Goal: Entertainment & Leisure: Participate in discussion

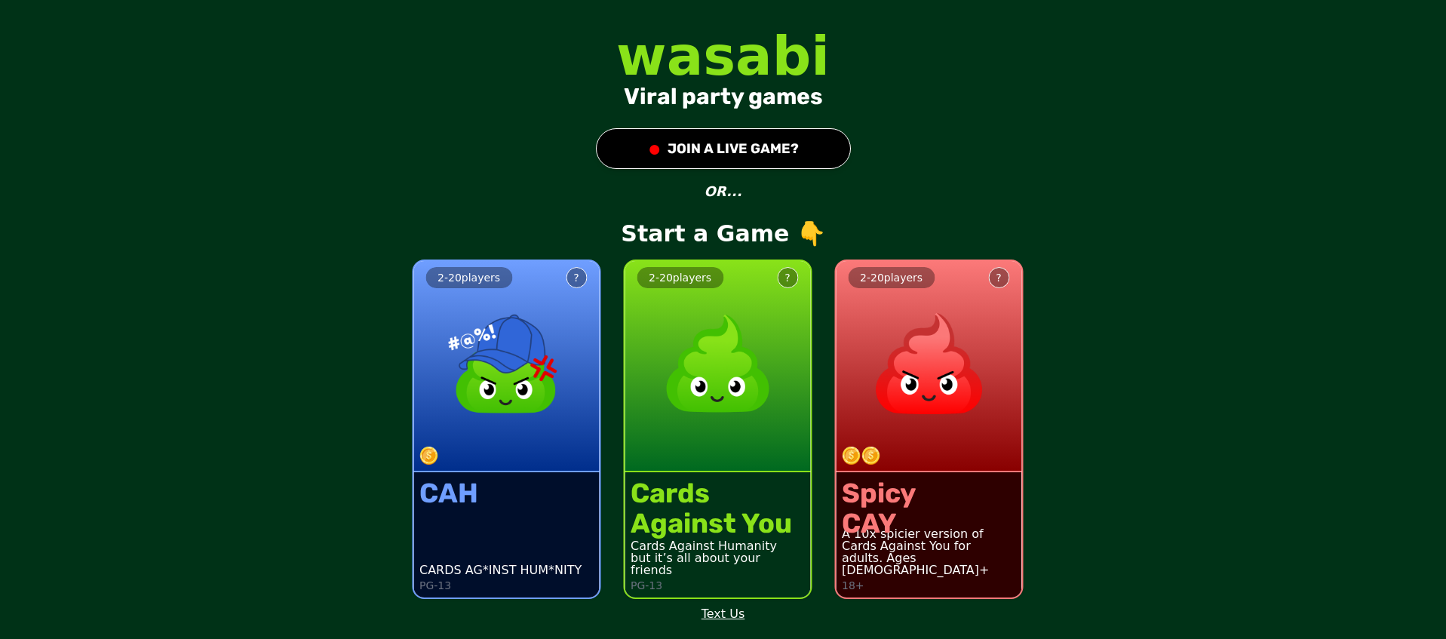
click at [357, 530] on div "2 - 20 players ? CAH CARDS AG*INST HUM*NITY PG-13 2 - 20 players ? Cards Agains…" at bounding box center [498, 420] width 1458 height 382
click at [954, 459] on div at bounding box center [935, 456] width 186 height 18
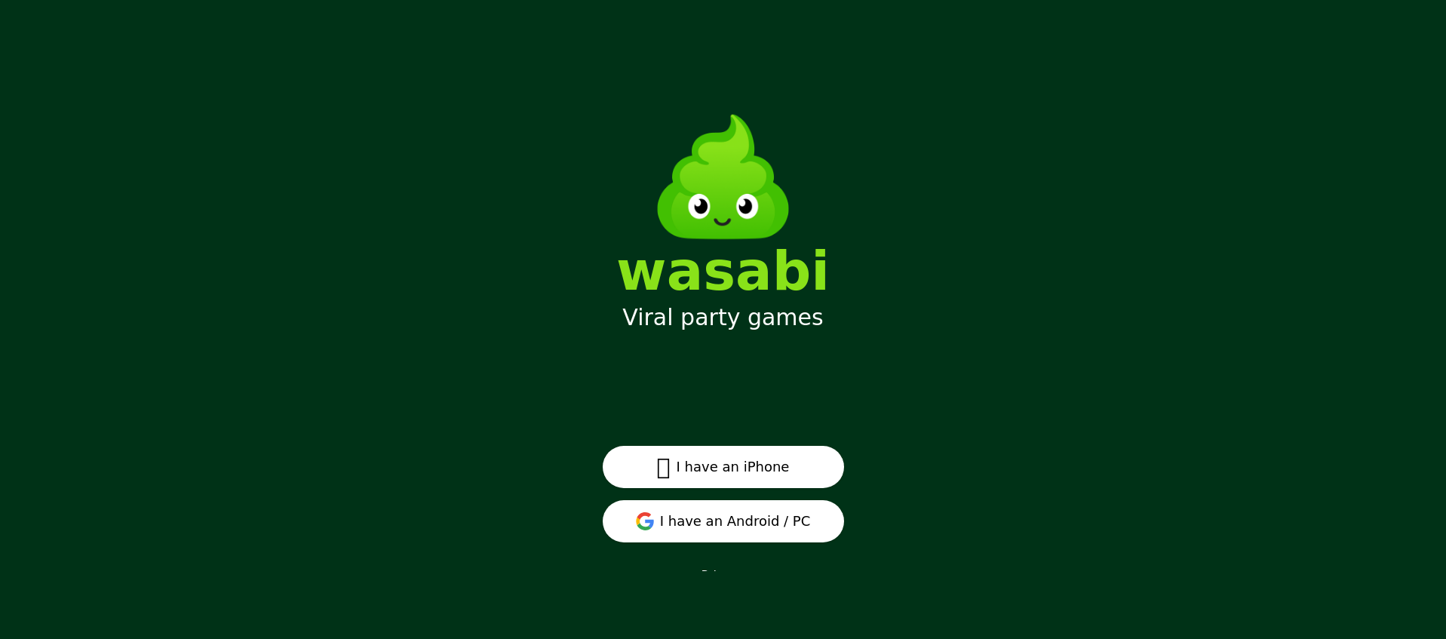
click at [760, 467] on button " I have an iPhone" at bounding box center [723, 467] width 241 height 42
click at [729, 530] on button "I have an Android / PC" at bounding box center [723, 521] width 241 height 42
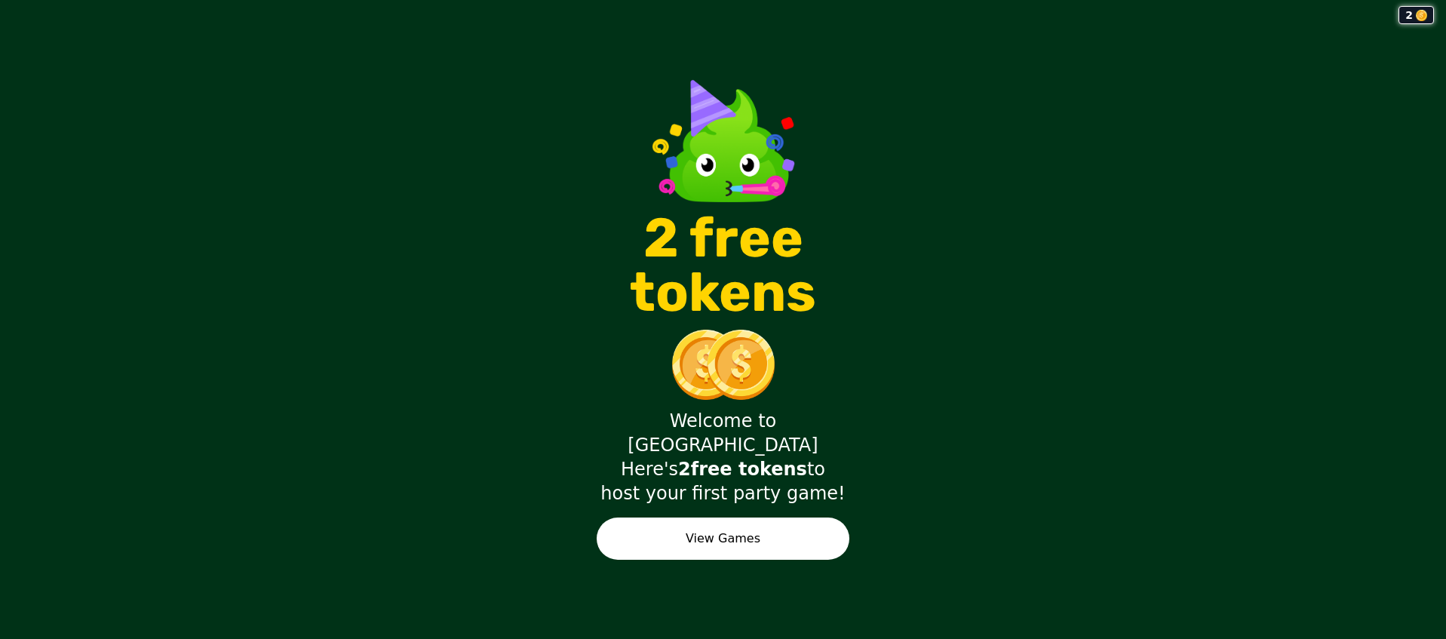
click at [744, 517] on button "View Games" at bounding box center [723, 538] width 253 height 42
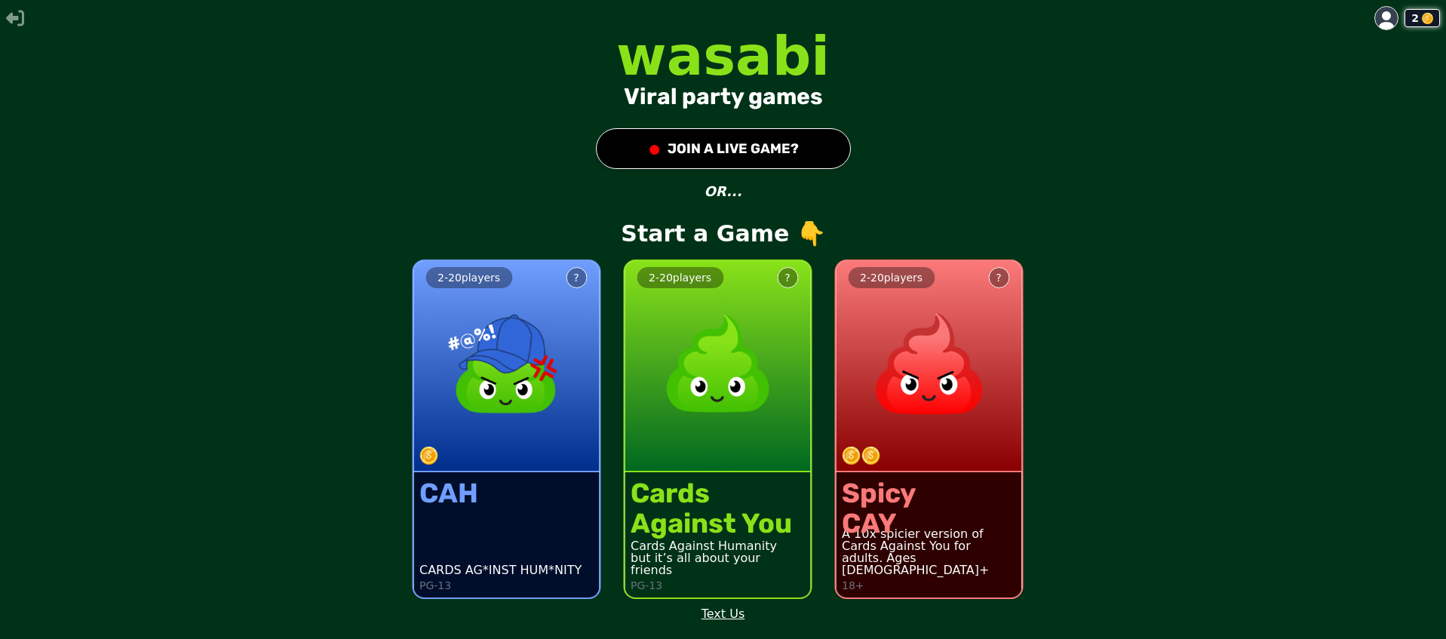
click at [925, 404] on img at bounding box center [928, 363] width 133 height 133
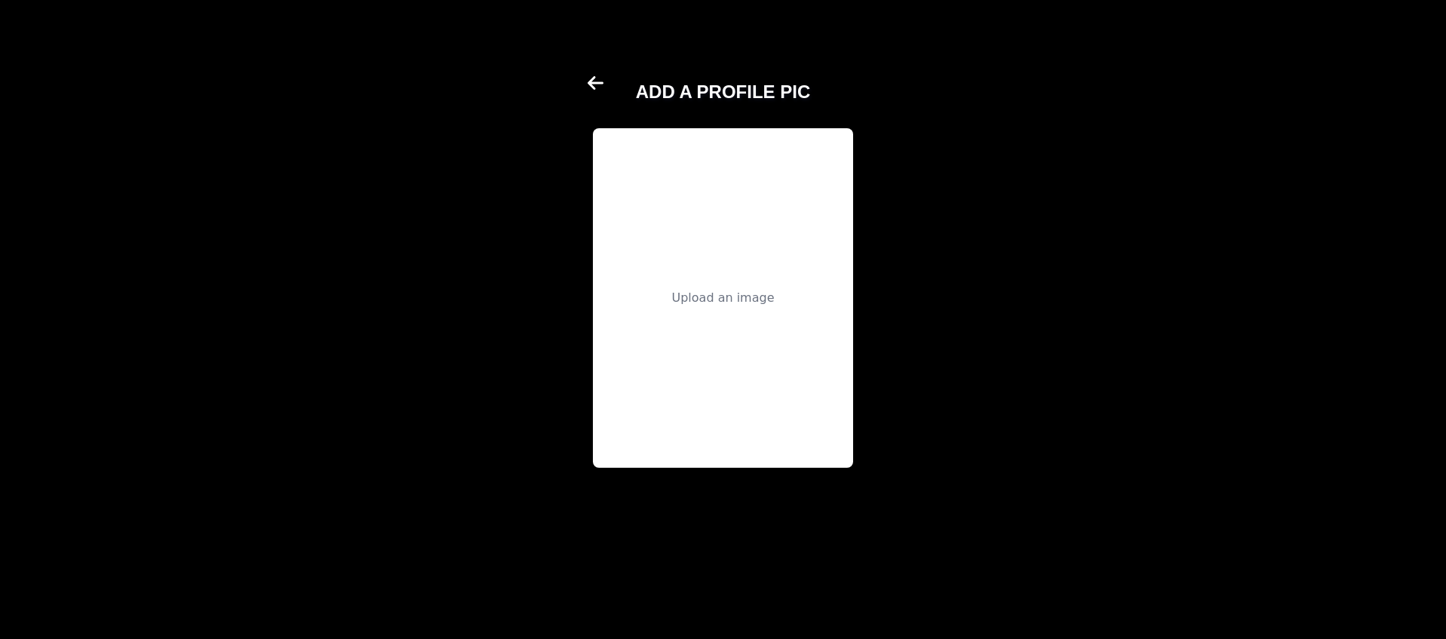
click at [732, 296] on div "Upload an image" at bounding box center [722, 298] width 103 height 18
click at [601, 75] on icon at bounding box center [597, 83] width 18 height 18
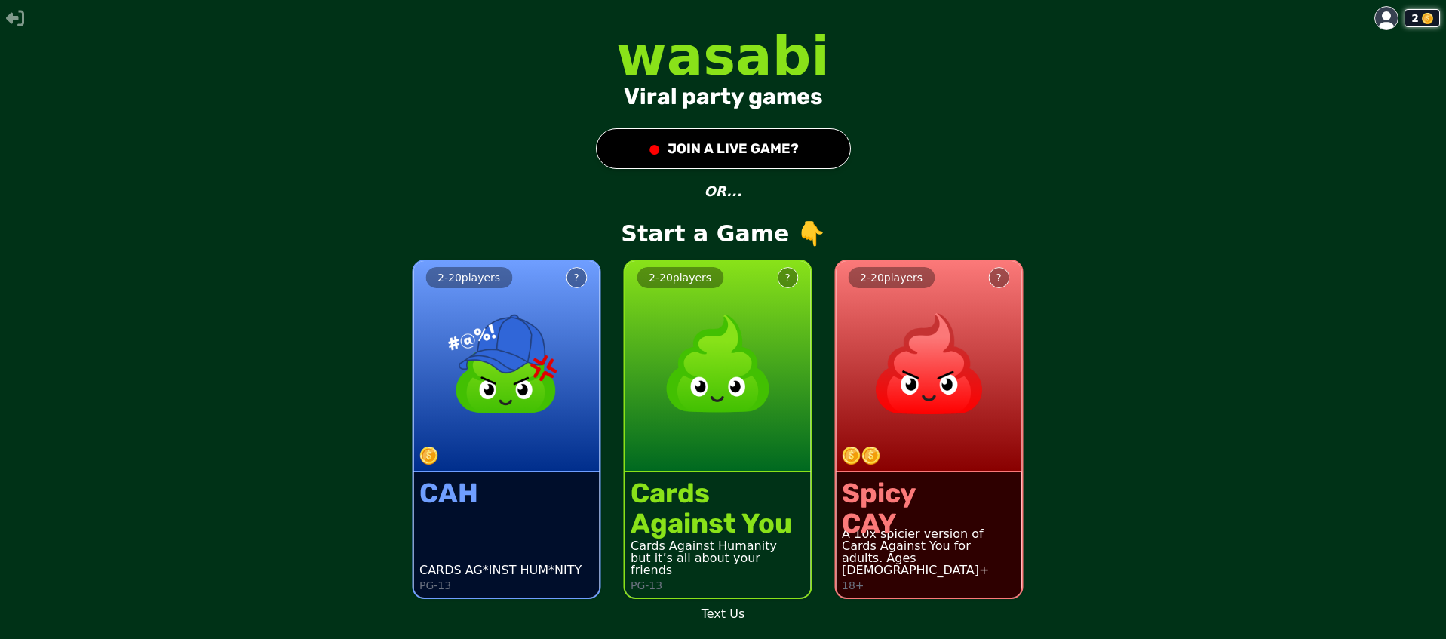
click at [922, 460] on div at bounding box center [935, 456] width 186 height 18
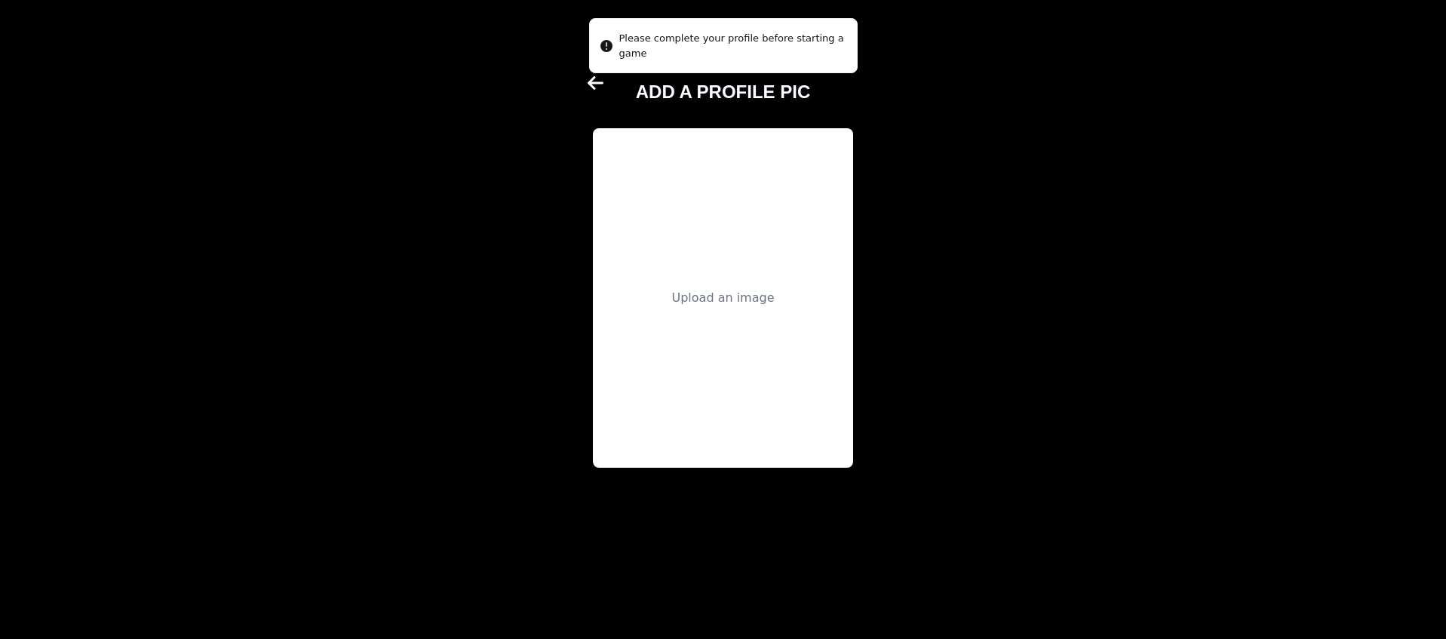
click at [728, 292] on div "Upload an image" at bounding box center [722, 298] width 103 height 18
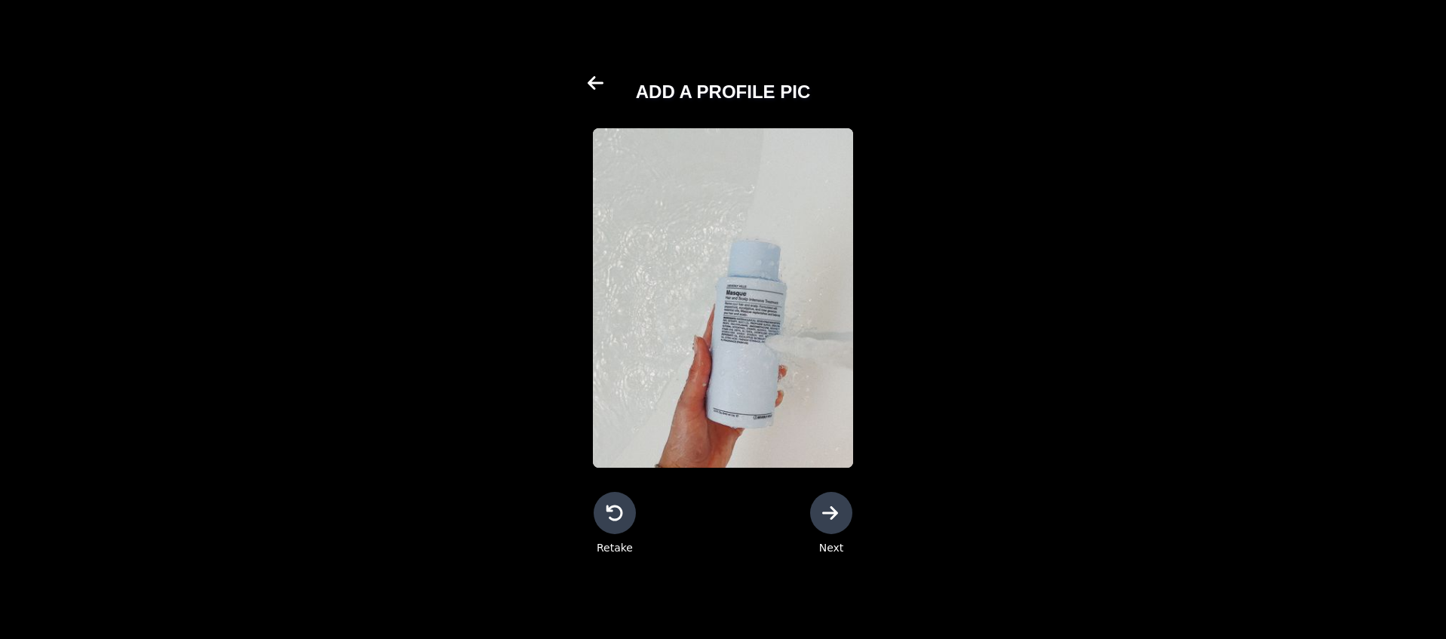
click at [701, 344] on img at bounding box center [723, 297] width 260 height 339
click at [826, 522] on div at bounding box center [831, 513] width 42 height 42
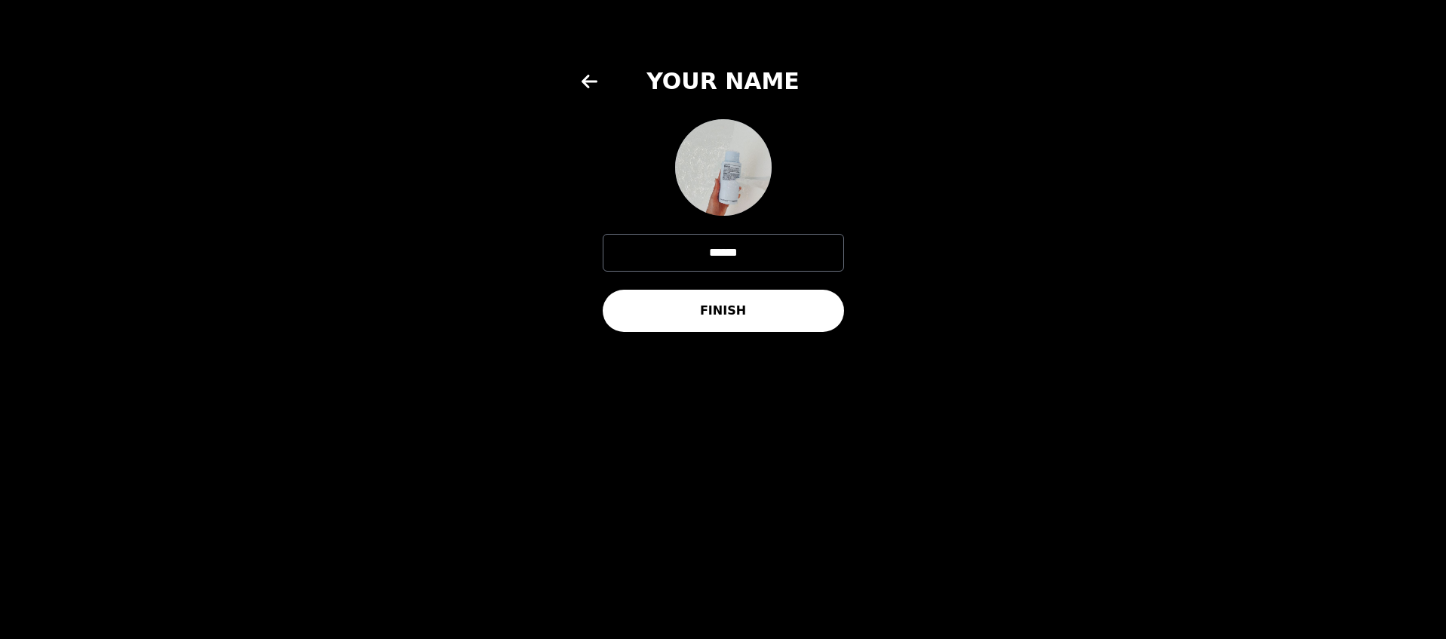
click at [791, 302] on button "FINISH" at bounding box center [723, 311] width 241 height 42
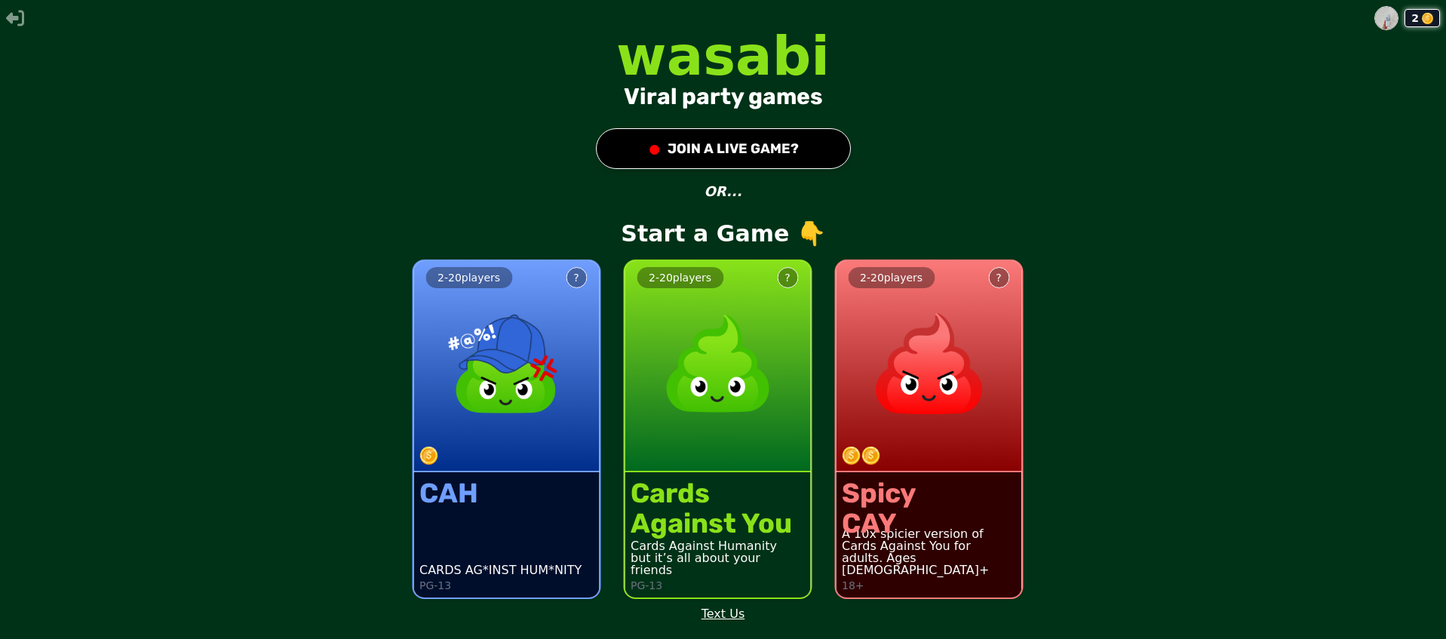
click at [923, 385] on img at bounding box center [928, 363] width 133 height 133
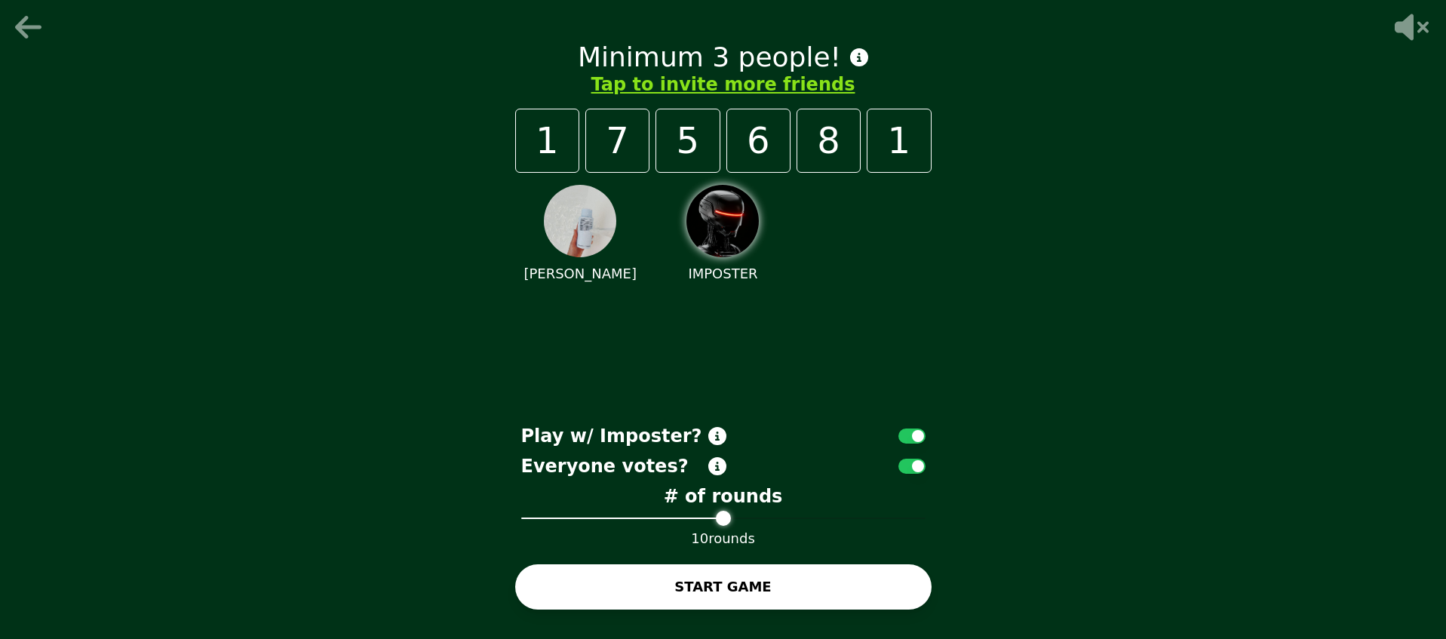
click at [910, 434] on button "button" at bounding box center [911, 435] width 27 height 15
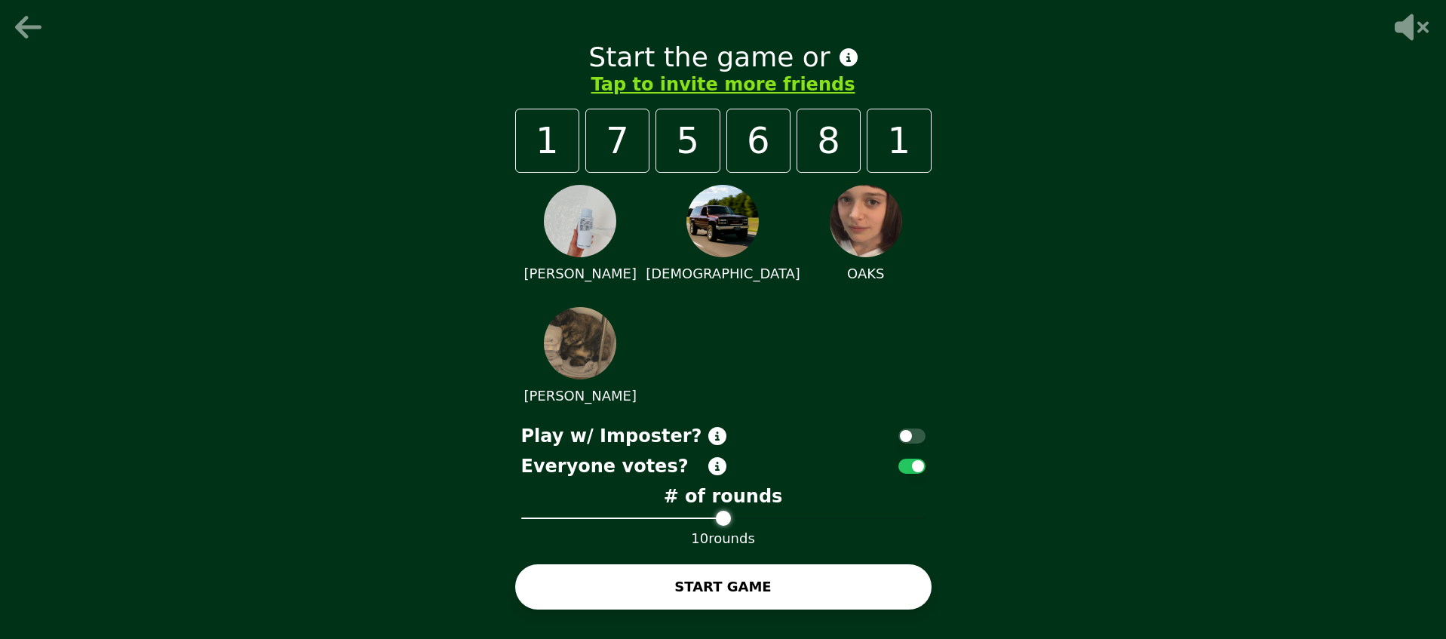
click at [873, 596] on button "START GAME" at bounding box center [723, 586] width 416 height 45
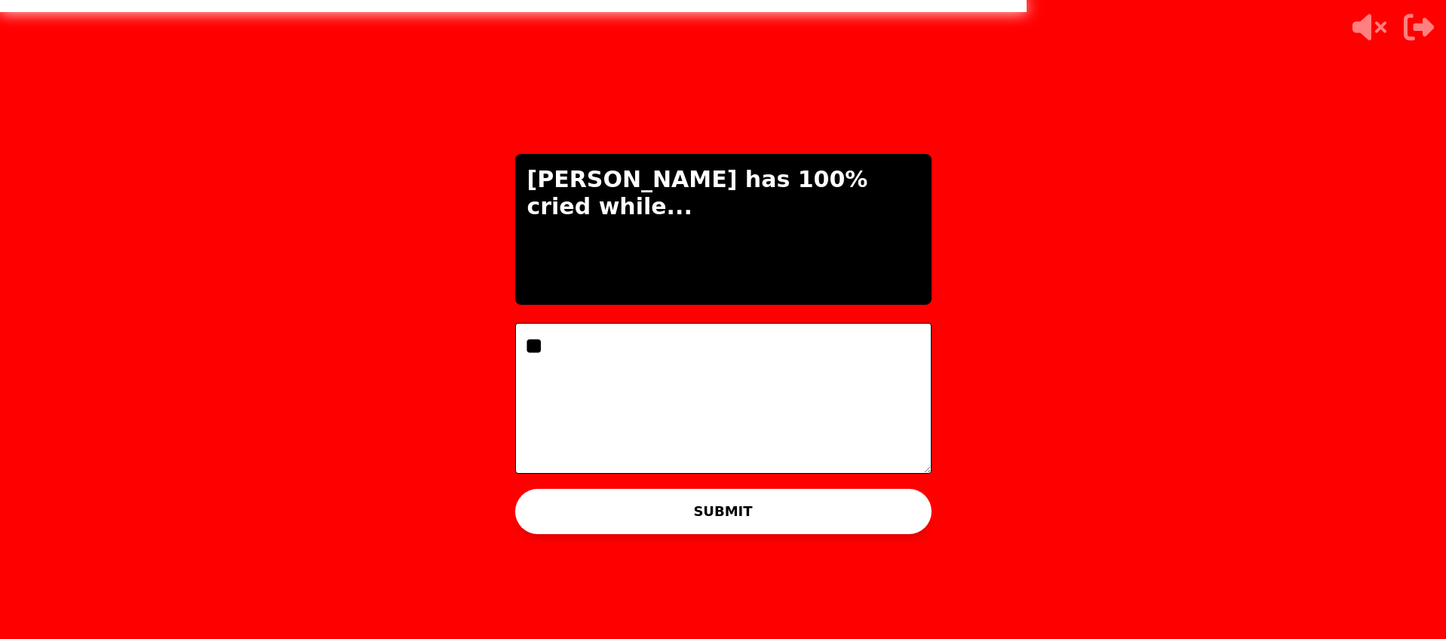
type textarea "*"
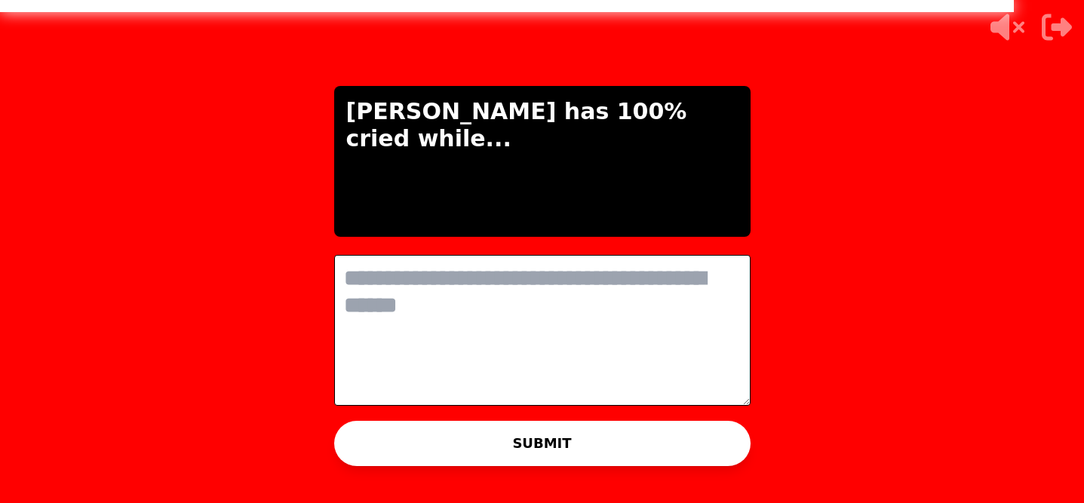
click at [505, 309] on textarea at bounding box center [542, 330] width 416 height 151
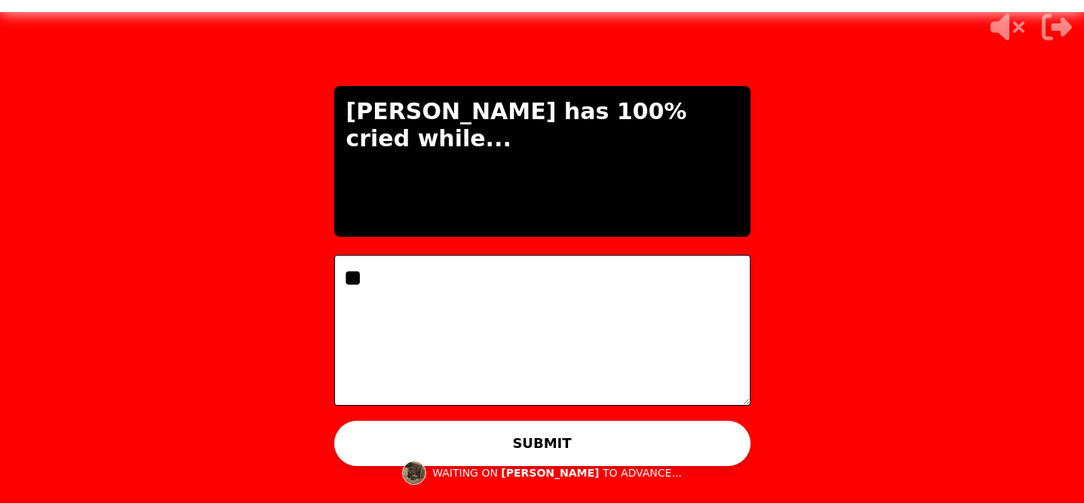
type textarea "***"
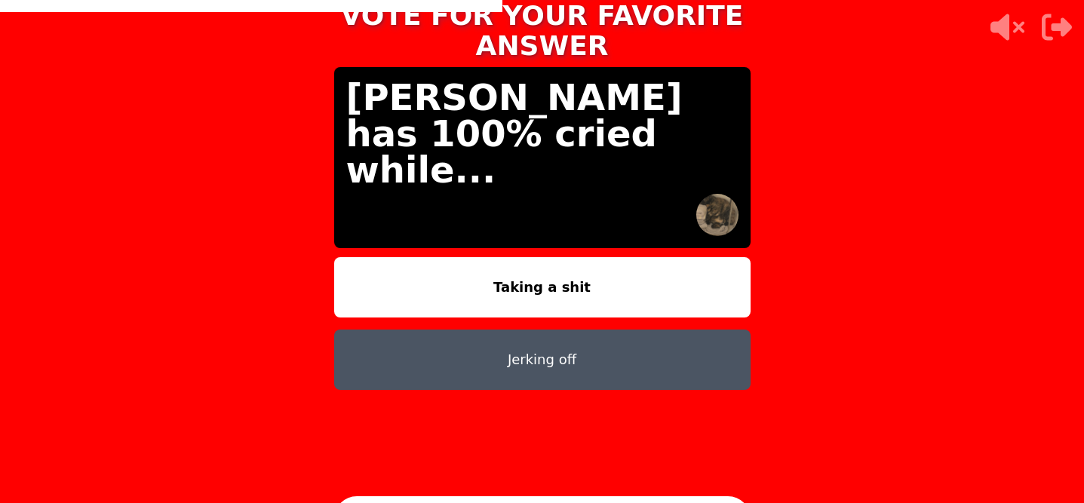
click at [545, 339] on button "Jerking off" at bounding box center [542, 360] width 416 height 60
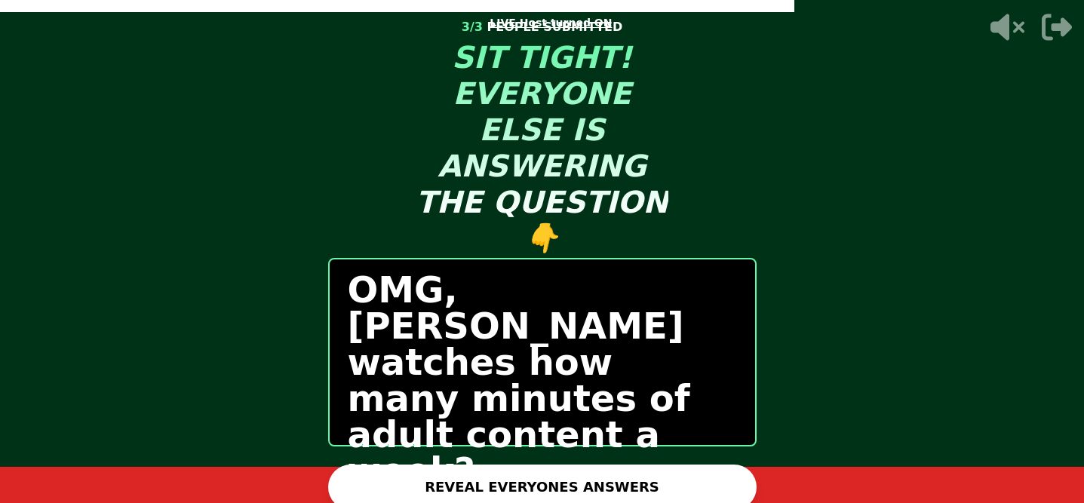
scroll to position [6, 0]
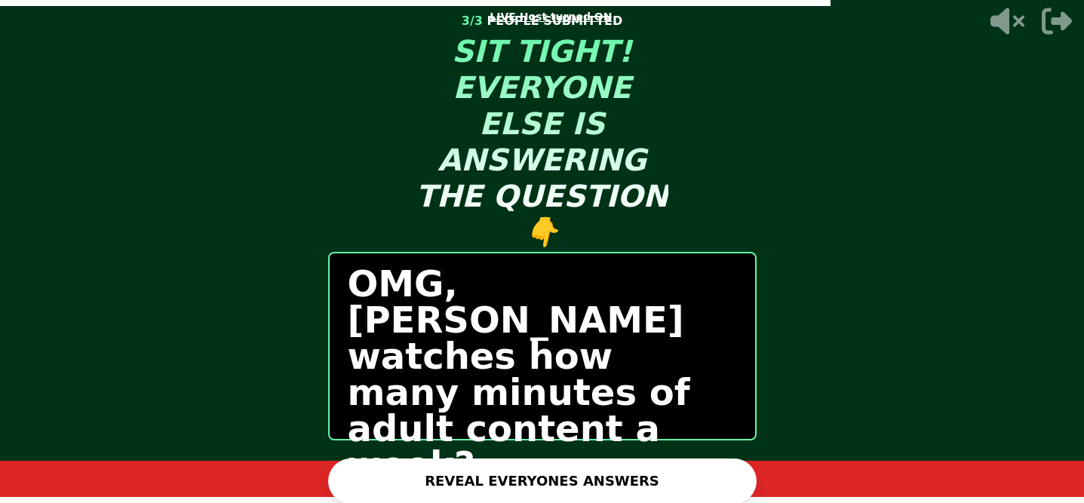
click at [538, 483] on button "REVEAL EVERYONES ANSWERS" at bounding box center [542, 481] width 428 height 45
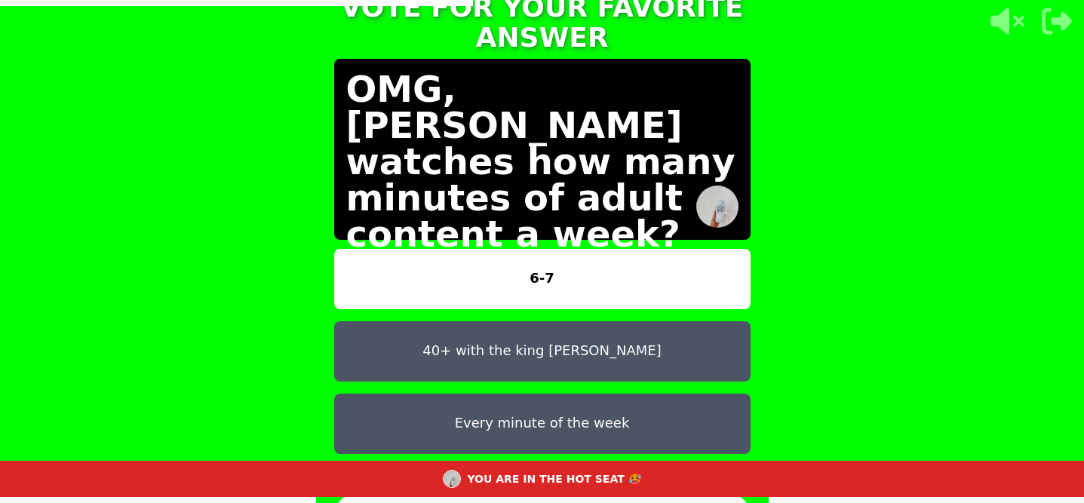
click at [953, 310] on div "TAP AND CONFIRM TO VOTE FOR YOUR FAVORITE ANSWER OMG, [PERSON_NAME] watches how…" at bounding box center [542, 245] width 1084 height 503
click at [845, 251] on div "TAP AND CONFIRM TO VOTE FOR YOUR FAVORITE ANSWER OMG, [PERSON_NAME] watches how…" at bounding box center [542, 245] width 1084 height 503
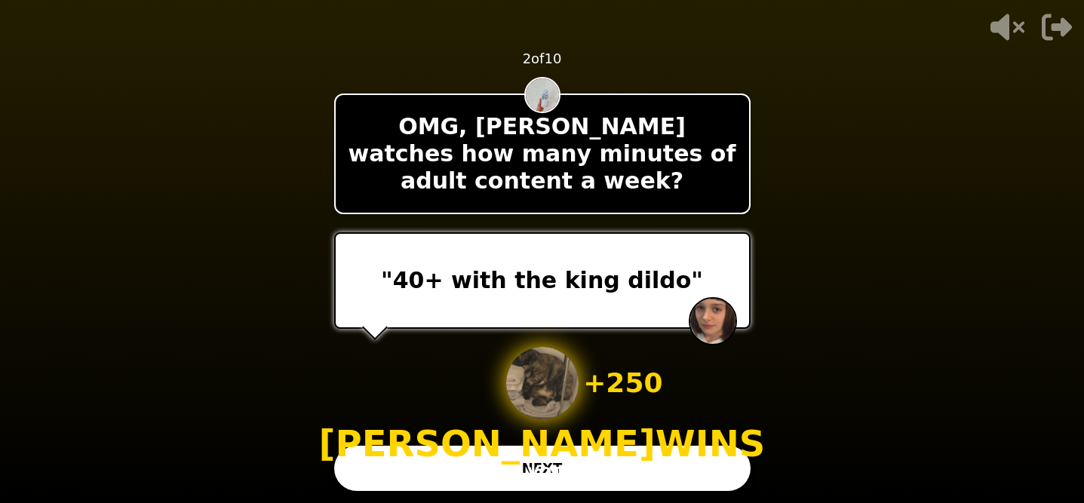
click at [557, 468] on button "NEXT" at bounding box center [542, 468] width 416 height 45
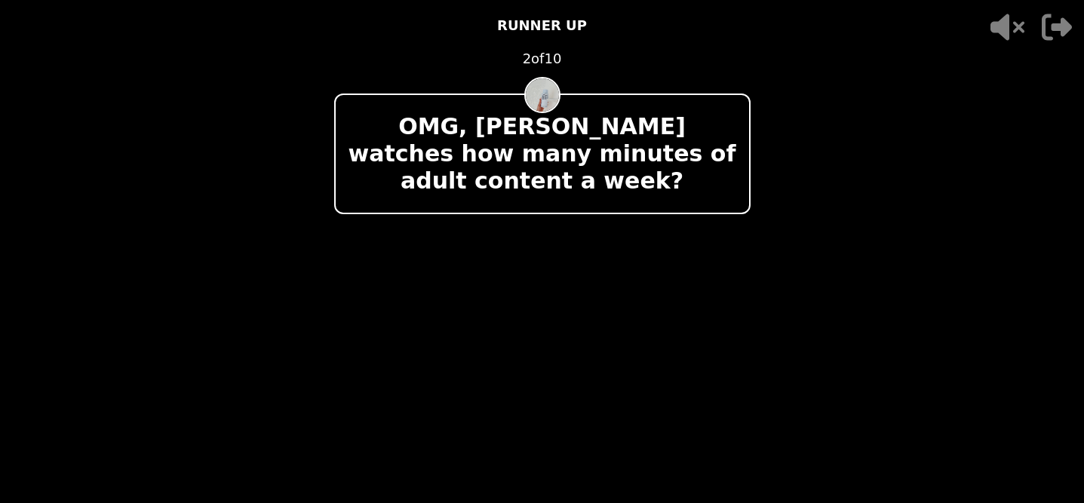
click at [731, 258] on div at bounding box center [542, 280] width 416 height 97
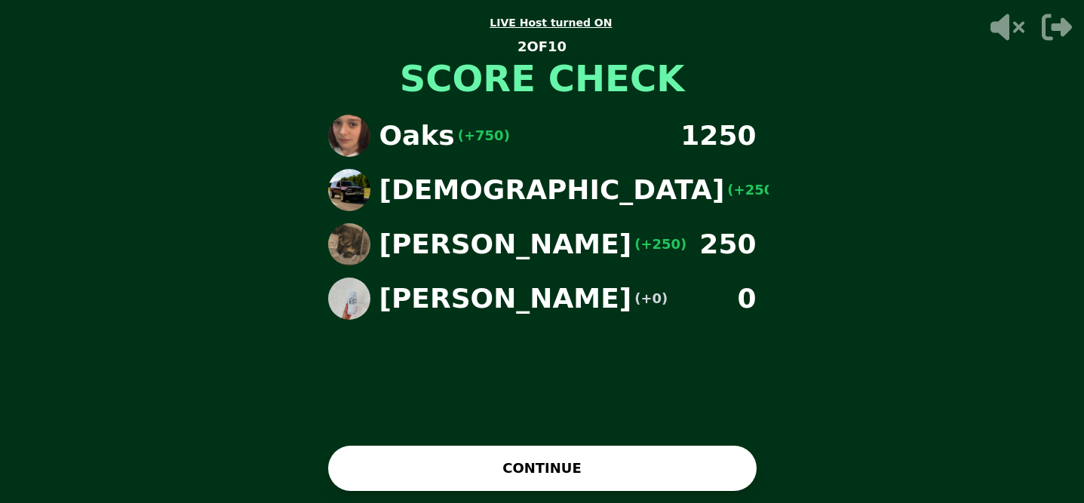
click at [611, 466] on button "CONTINUE" at bounding box center [542, 468] width 428 height 45
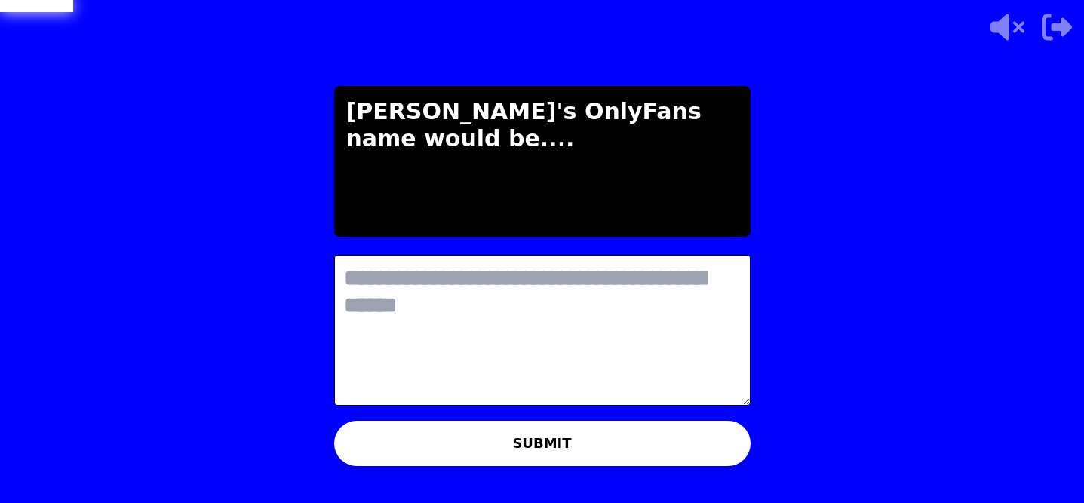
click at [618, 310] on textarea at bounding box center [542, 330] width 416 height 151
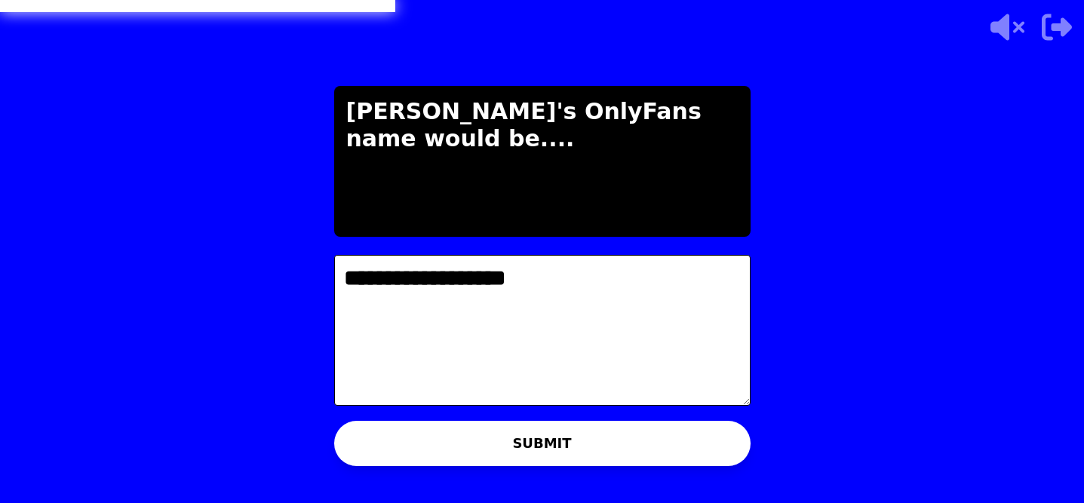
type textarea "**********"
click at [577, 441] on button "SUBMIT" at bounding box center [542, 443] width 416 height 45
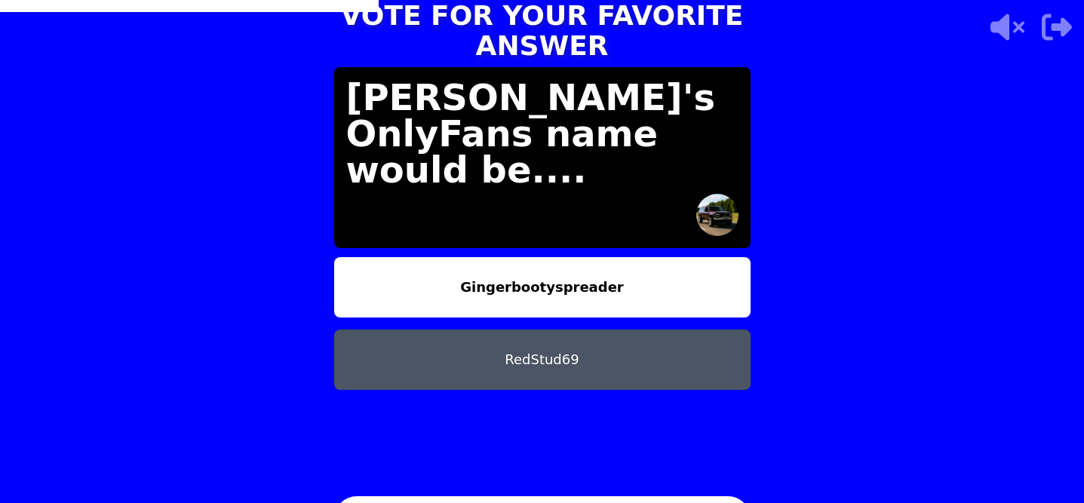
click at [625, 281] on button "Gingerbootyspreader" at bounding box center [542, 287] width 416 height 60
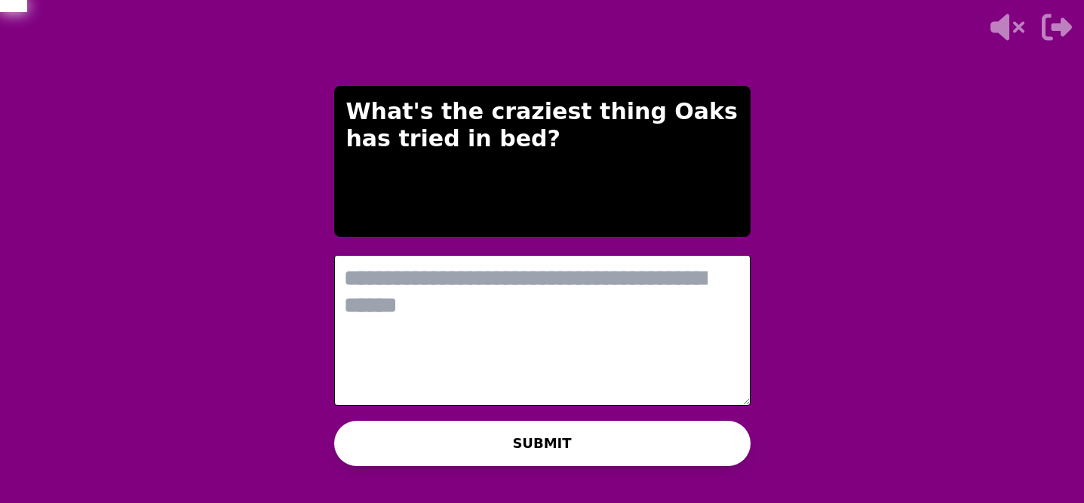
click at [603, 282] on textarea at bounding box center [542, 330] width 416 height 151
click at [594, 278] on textarea at bounding box center [542, 330] width 416 height 151
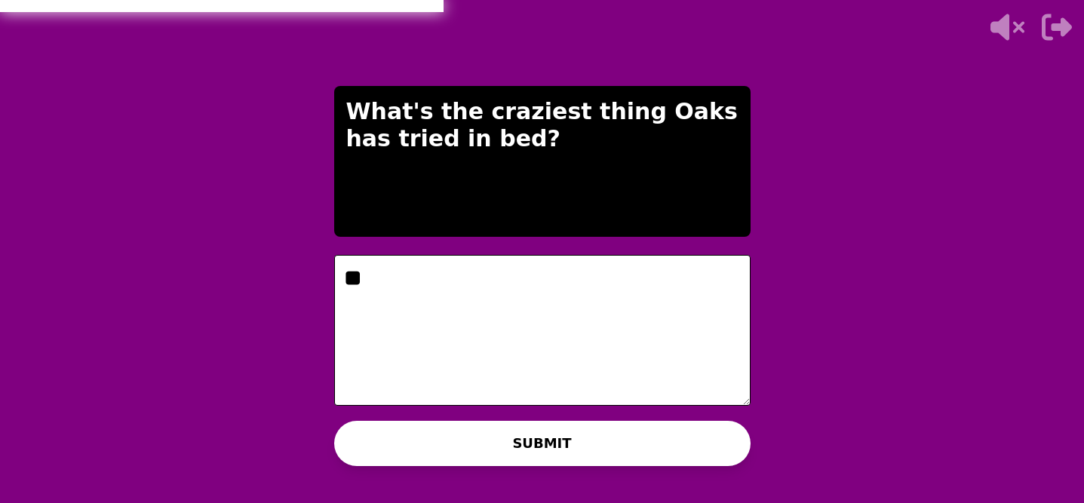
type textarea "*"
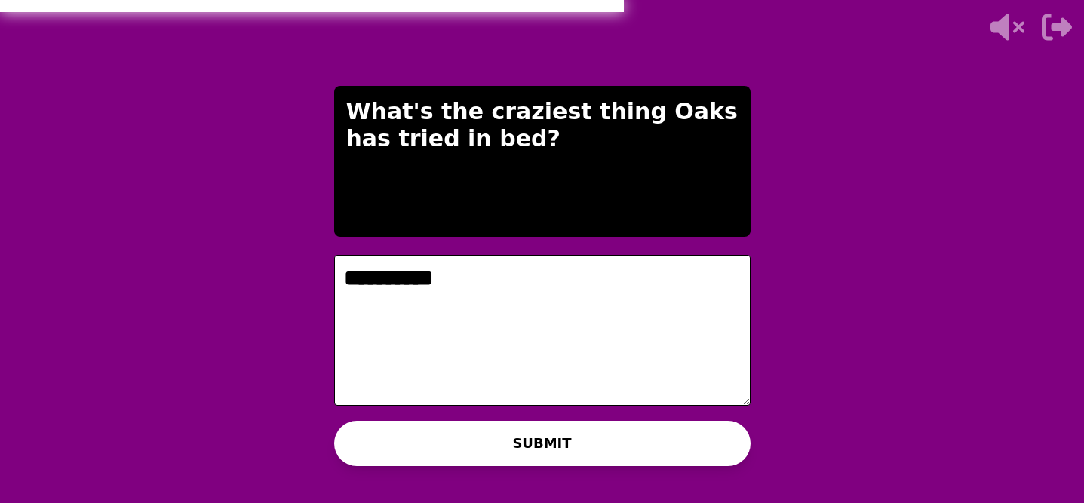
type textarea "**********"
click at [494, 426] on button "SUBMIT" at bounding box center [542, 443] width 416 height 45
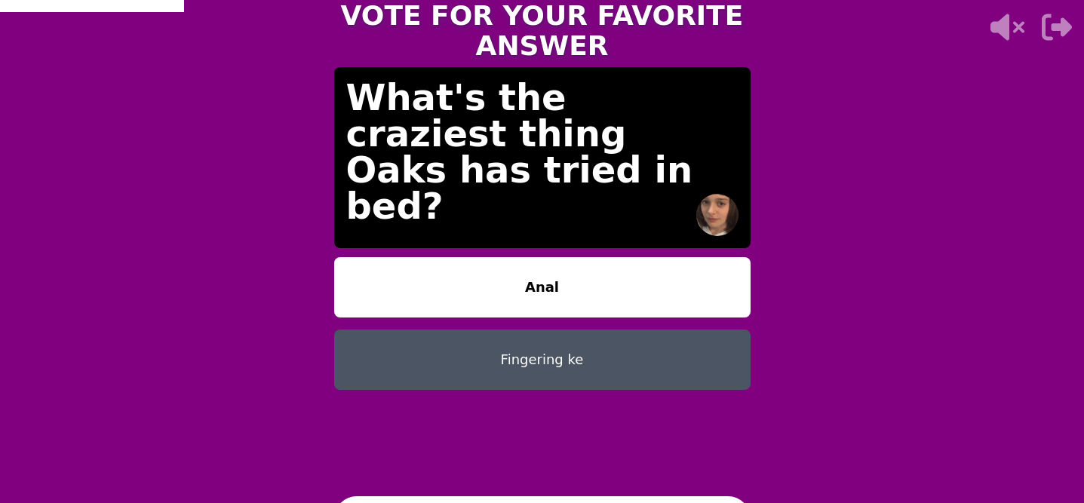
click at [603, 264] on button "Anal" at bounding box center [542, 287] width 416 height 60
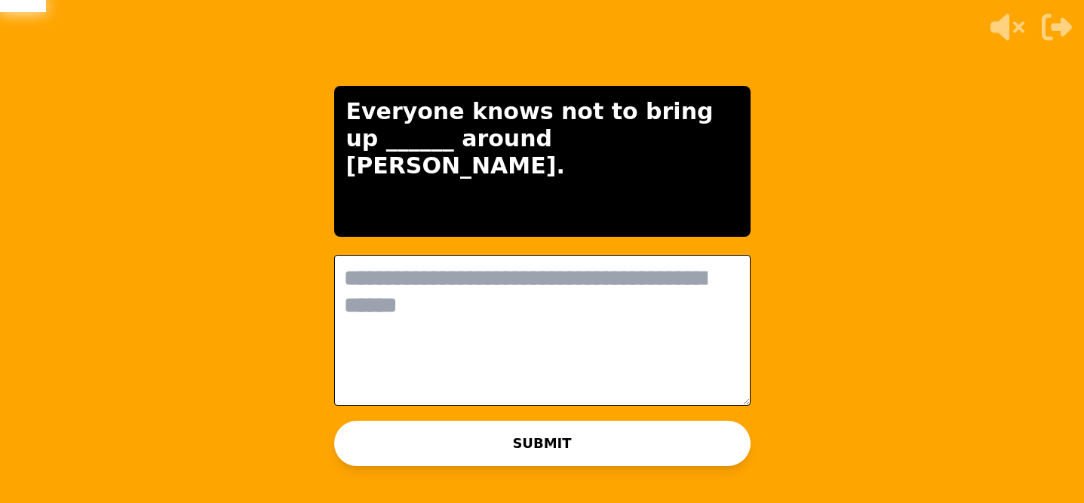
click at [520, 272] on textarea at bounding box center [542, 330] width 416 height 151
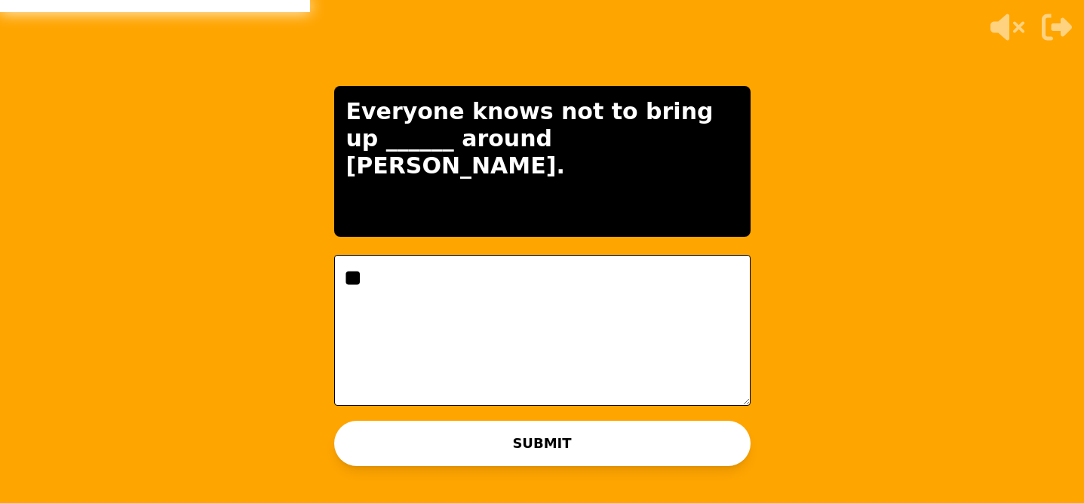
type textarea "*"
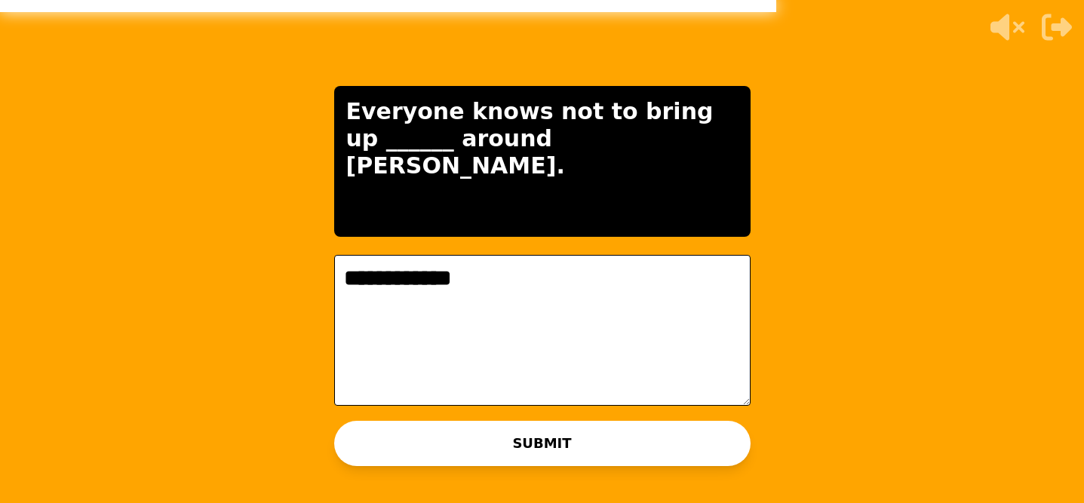
type textarea "**********"
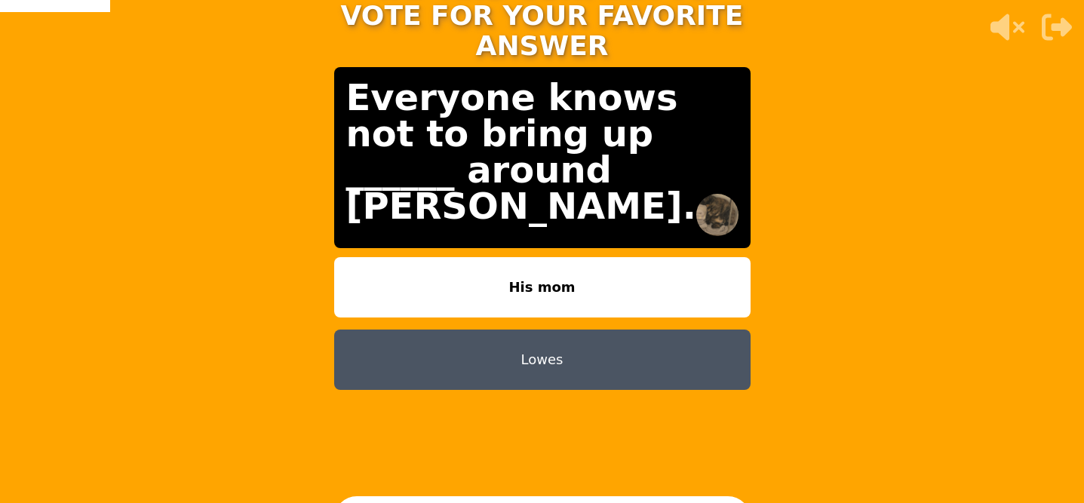
click at [620, 269] on button "His mom" at bounding box center [542, 287] width 416 height 60
click at [490, 261] on button "His mom" at bounding box center [542, 287] width 416 height 60
click at [1031, 325] on div "TAP AND CONFIRM TO VOTE FOR YOUR FAVORITE ANSWER Everyone knows not to bring up…" at bounding box center [542, 251] width 1084 height 503
click at [530, 272] on button "His mom" at bounding box center [542, 287] width 416 height 60
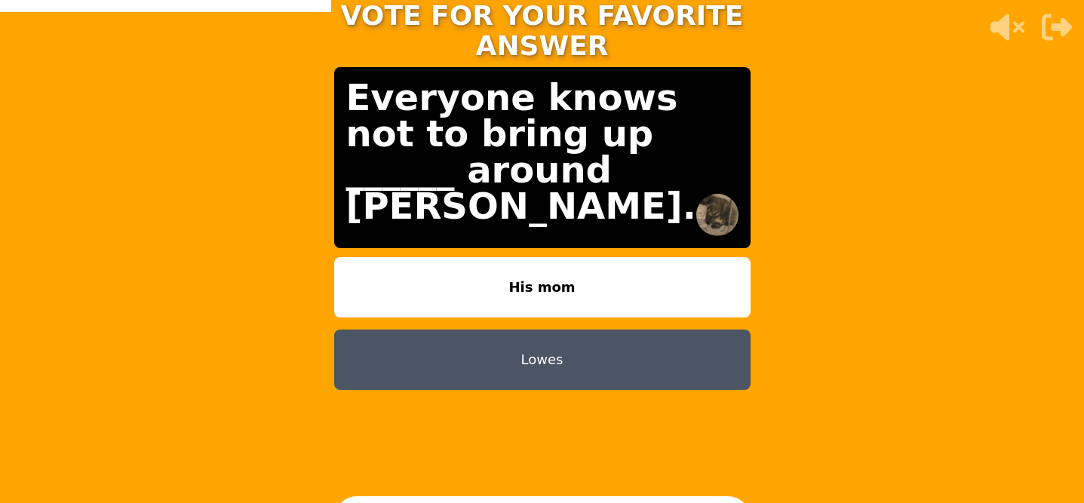
click at [538, 362] on button "Lowes" at bounding box center [542, 360] width 416 height 60
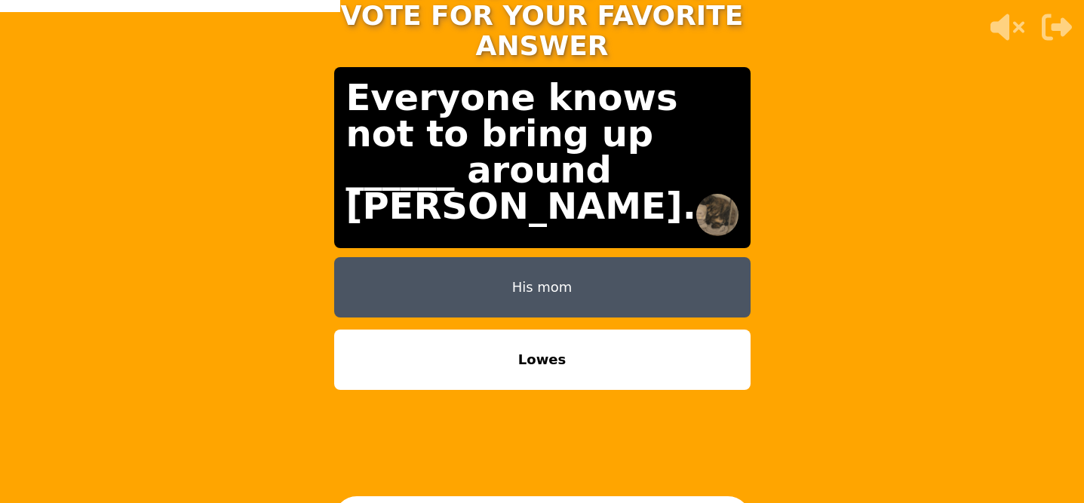
click at [538, 362] on button "Lowes" at bounding box center [542, 360] width 416 height 60
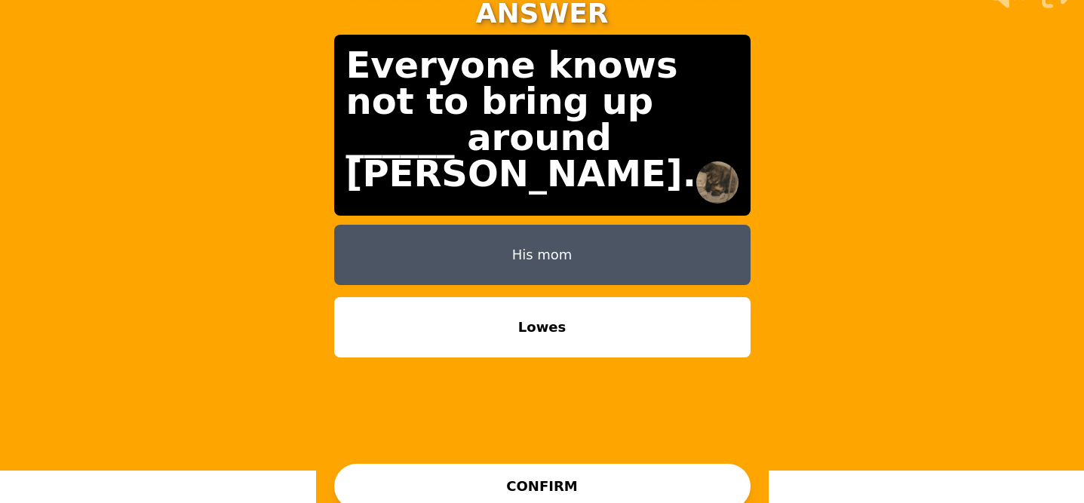
click at [554, 466] on button "CONFIRM" at bounding box center [542, 486] width 416 height 45
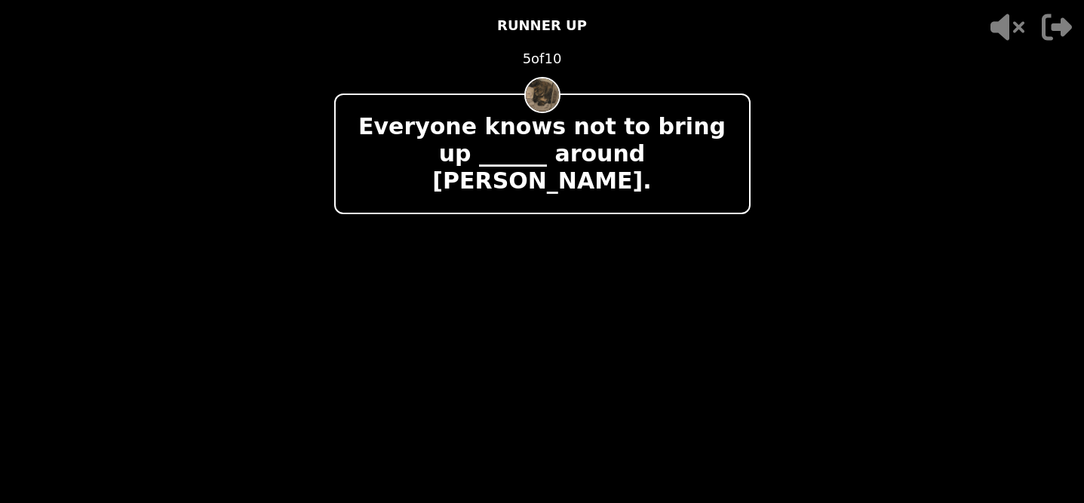
scroll to position [0, 0]
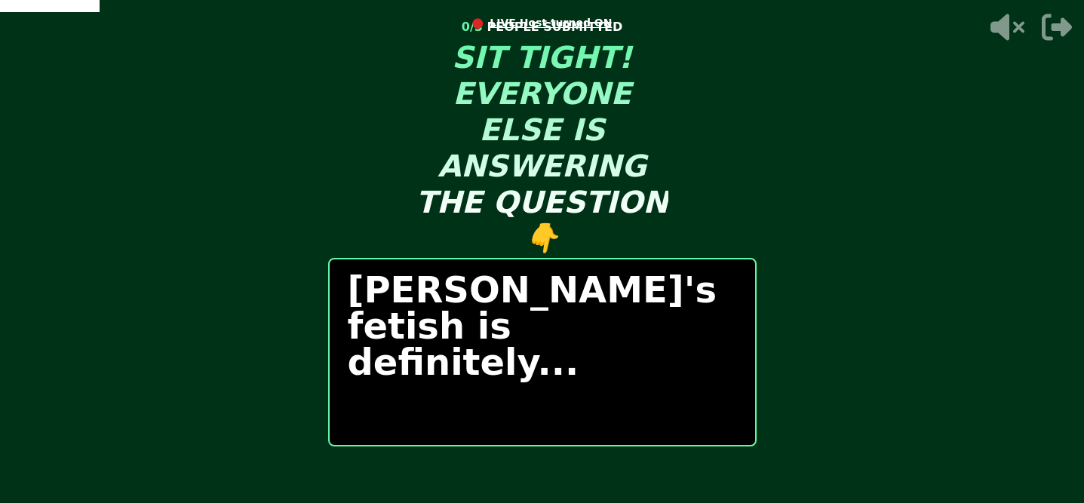
click at [1043, 410] on video at bounding box center [542, 251] width 1084 height 503
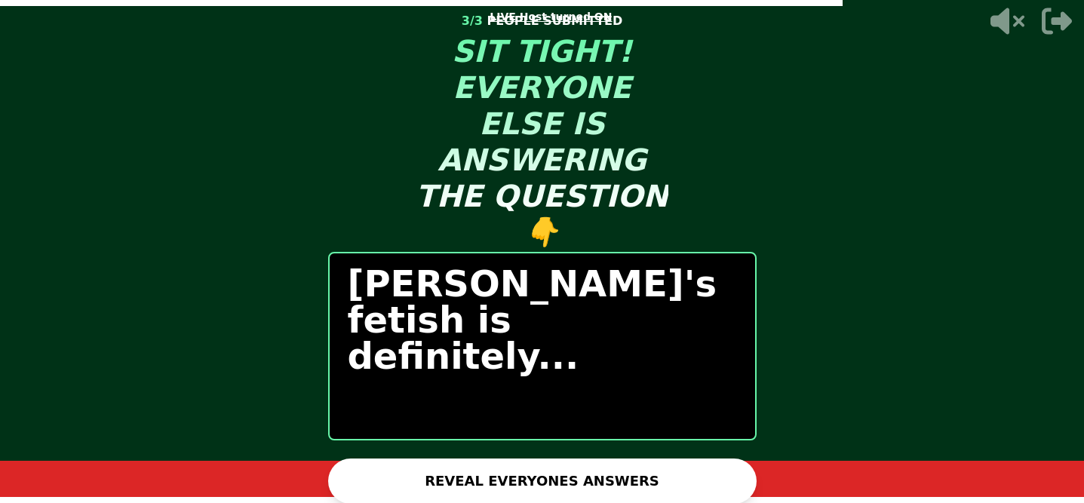
click at [674, 480] on button "REVEAL EVERYONES ANSWERS" at bounding box center [542, 481] width 428 height 45
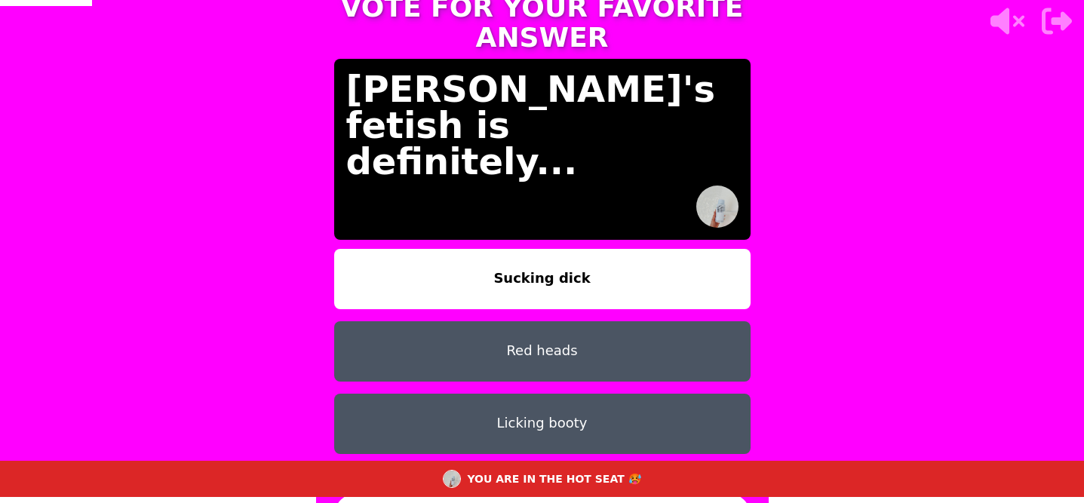
click at [988, 241] on div "TAP AND CONFIRM TO VOTE FOR YOUR FAVORITE ANSWER [PERSON_NAME]'s fetish is defi…" at bounding box center [542, 245] width 1084 height 503
click at [626, 321] on button "Red heads" at bounding box center [542, 351] width 416 height 60
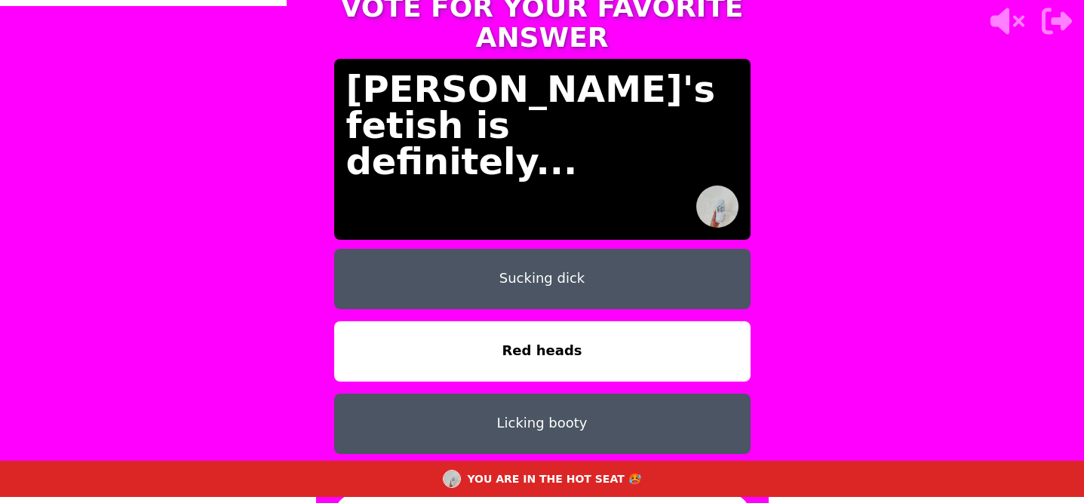
scroll to position [50, 0]
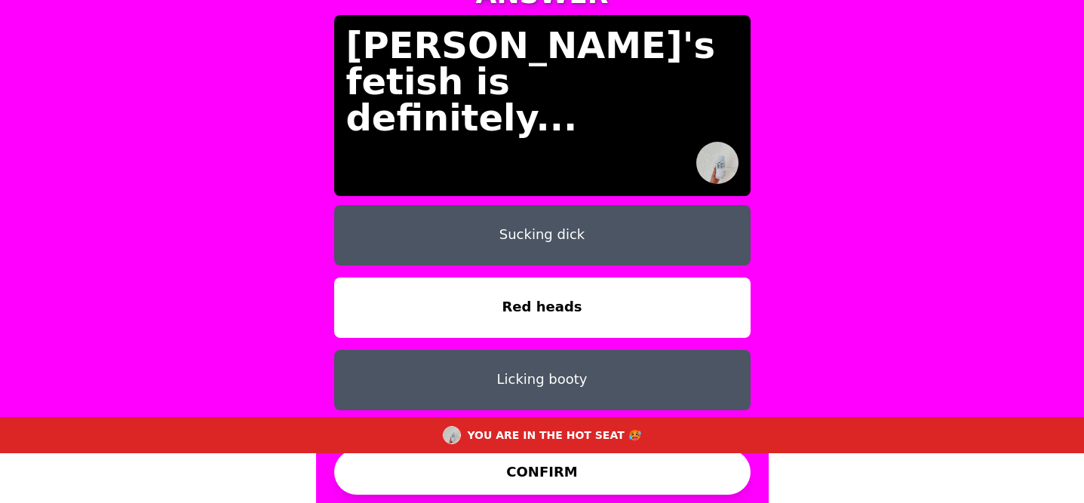
click at [571, 474] on button "CONFIRM" at bounding box center [542, 472] width 416 height 45
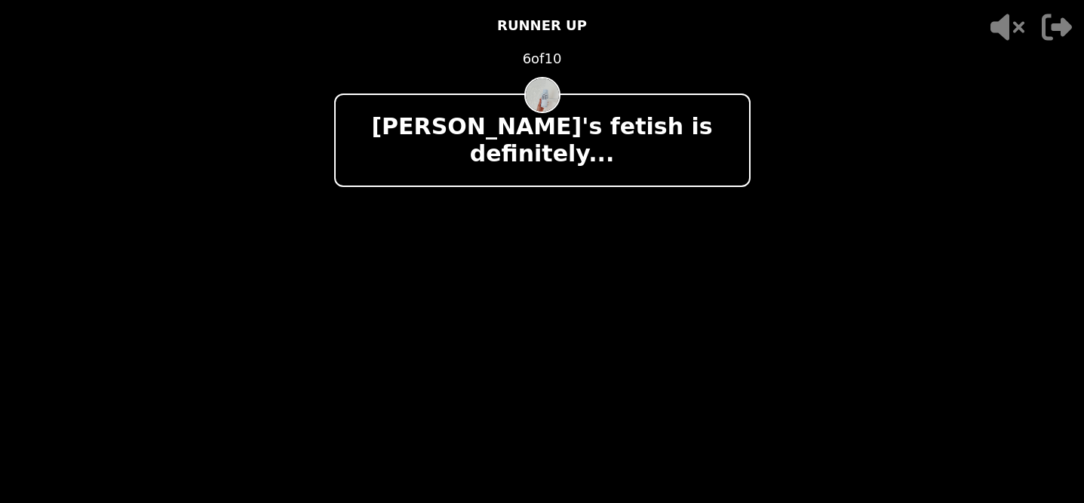
scroll to position [0, 0]
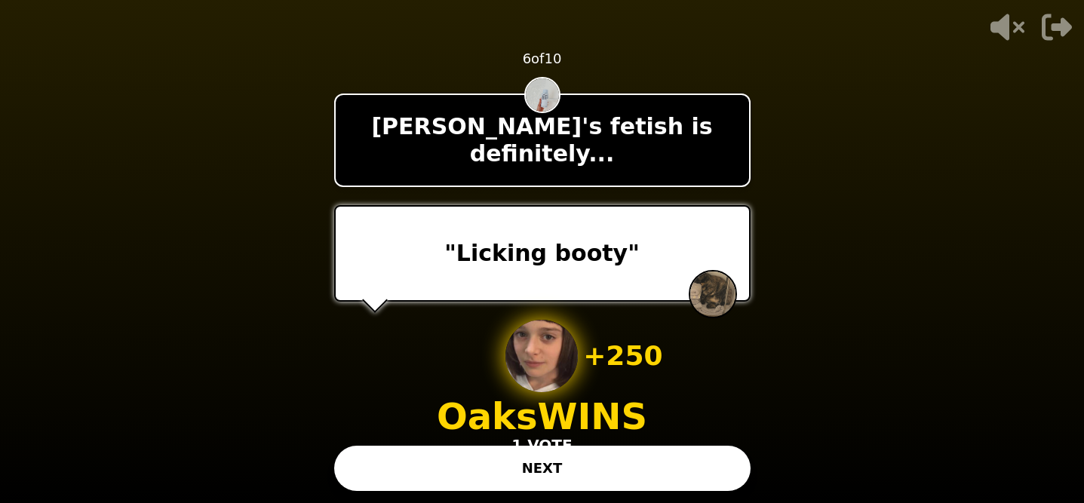
click at [571, 474] on button "NEXT" at bounding box center [542, 468] width 416 height 45
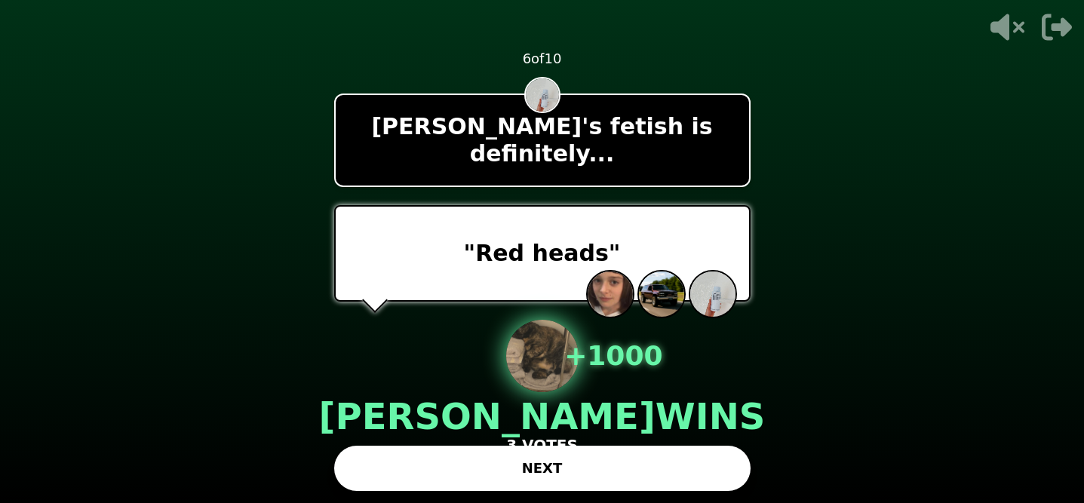
click at [571, 474] on button "NEXT" at bounding box center [542, 468] width 416 height 45
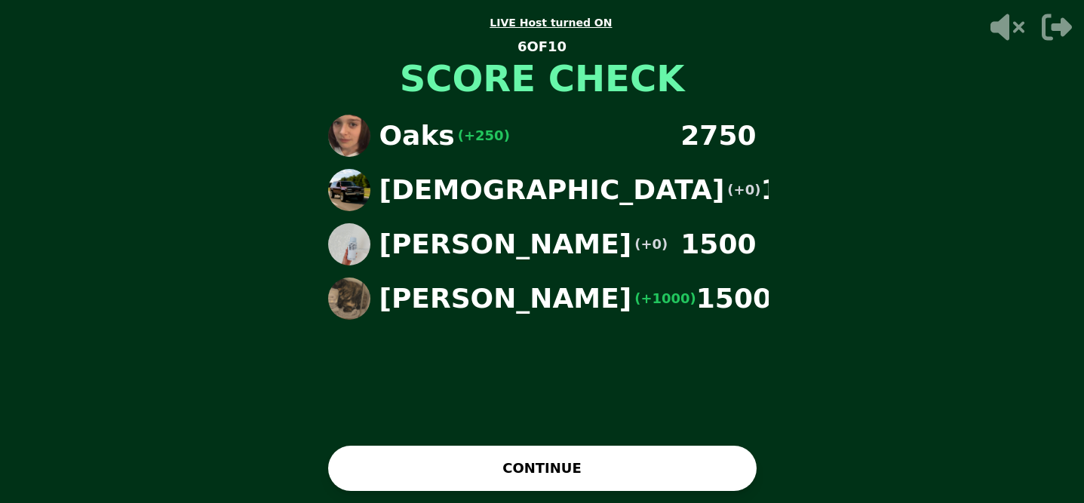
click at [571, 474] on button "CONTINUE" at bounding box center [542, 468] width 428 height 45
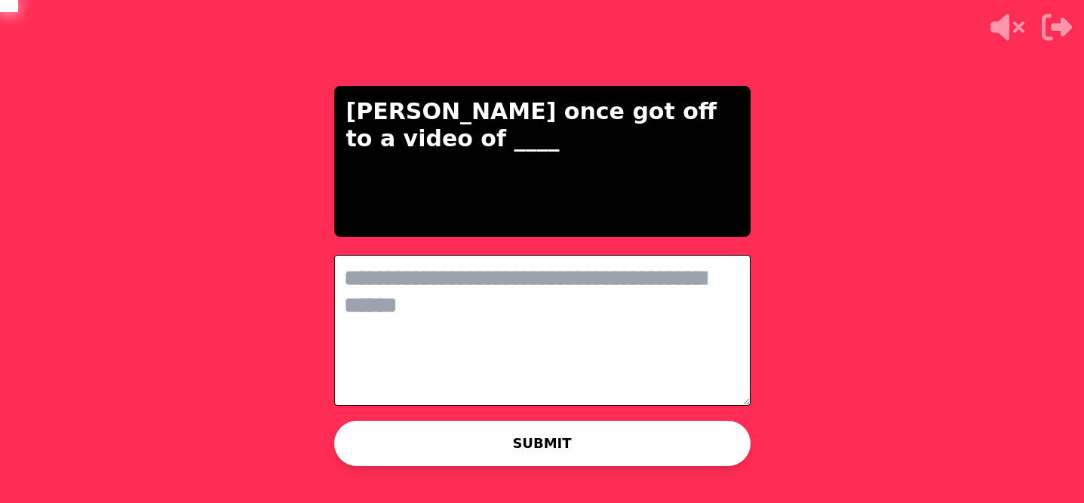
click at [558, 314] on textarea at bounding box center [542, 330] width 416 height 151
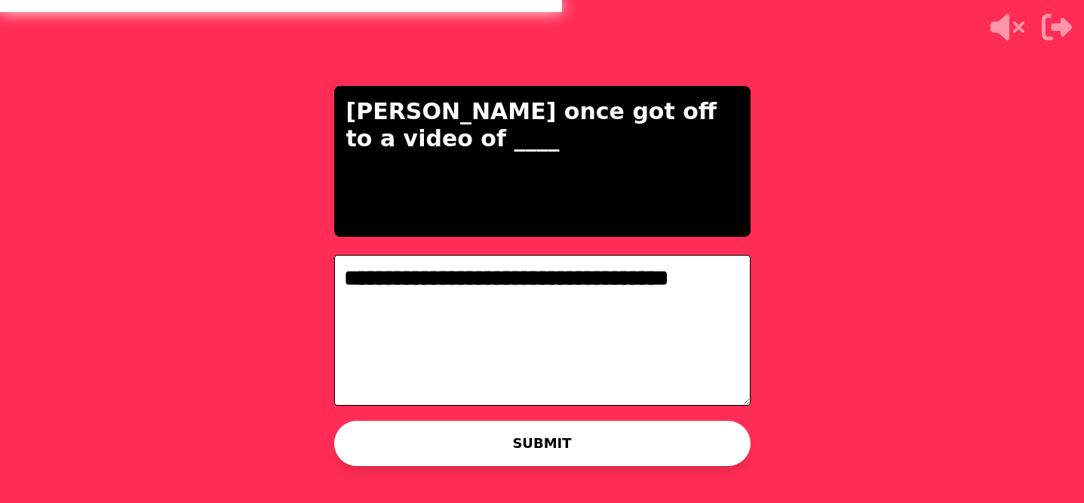
type textarea "**********"
click at [536, 442] on button "SUBMIT" at bounding box center [542, 443] width 416 height 45
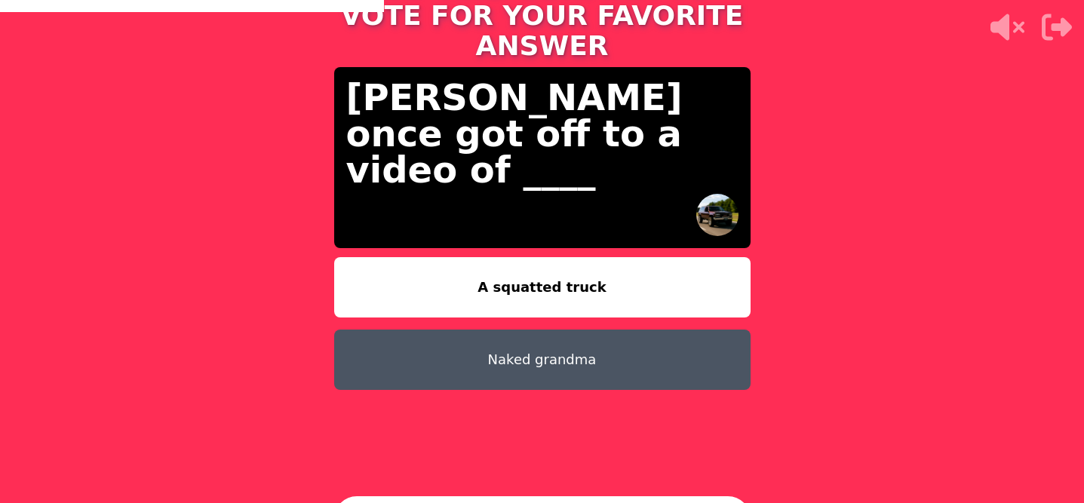
click at [633, 331] on button "Naked grandma" at bounding box center [542, 360] width 416 height 60
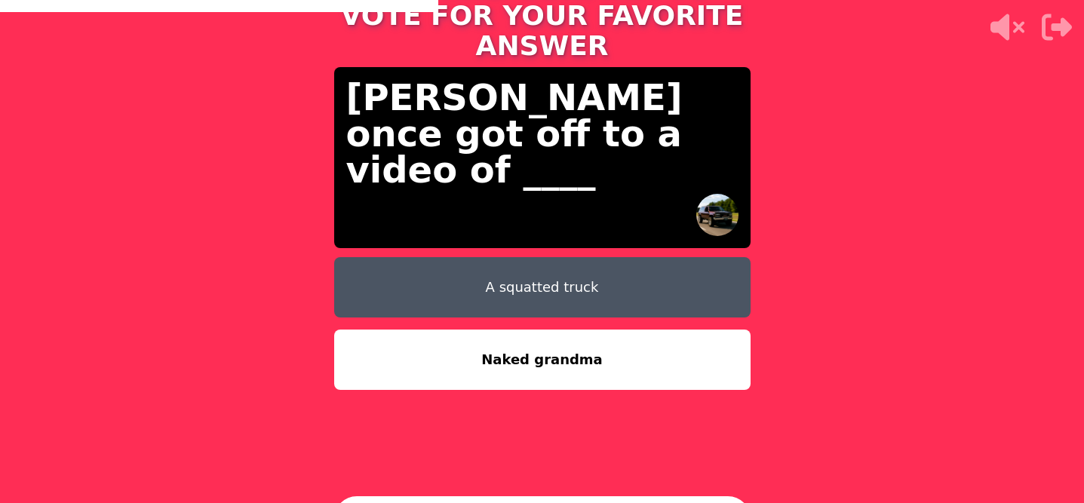
click at [551, 257] on button "A squatted truck" at bounding box center [542, 287] width 416 height 60
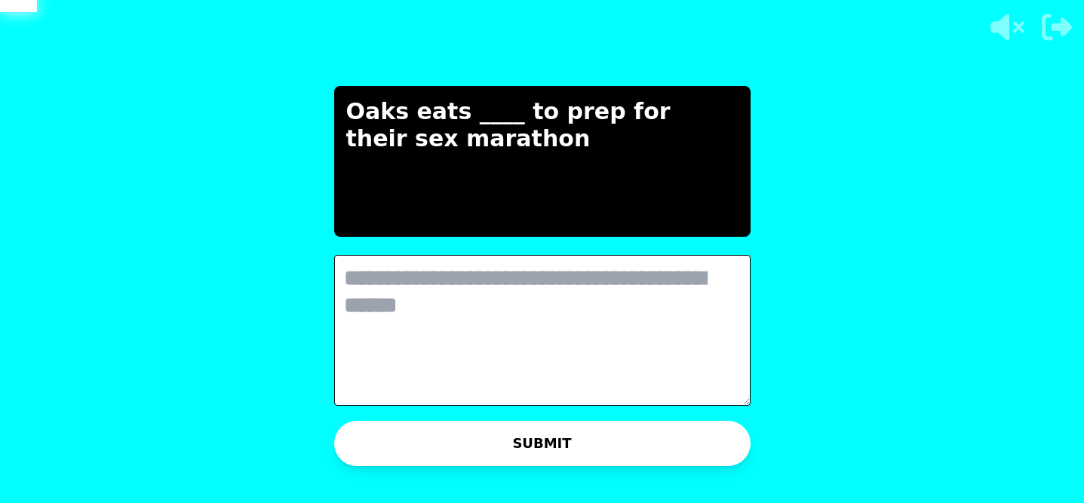
click at [607, 388] on textarea at bounding box center [542, 330] width 416 height 151
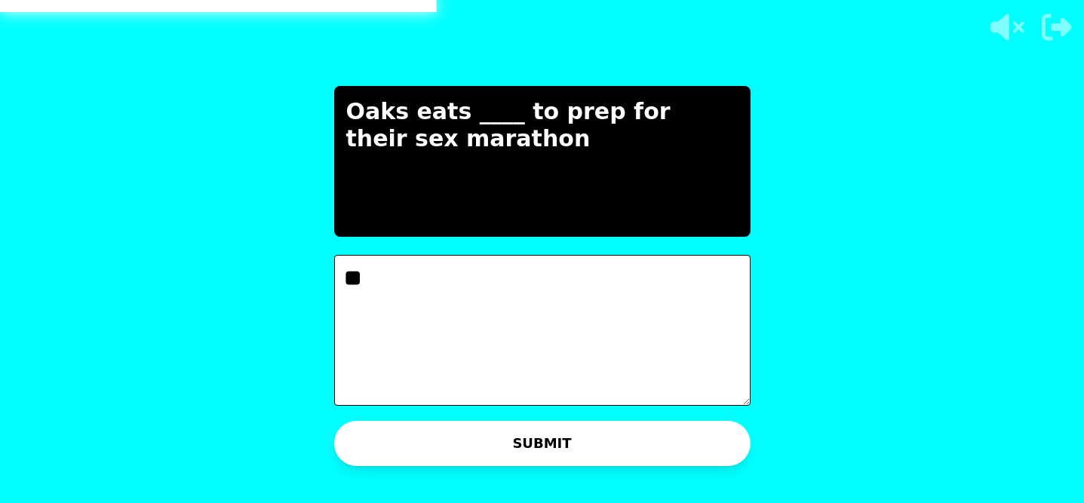
type textarea "*"
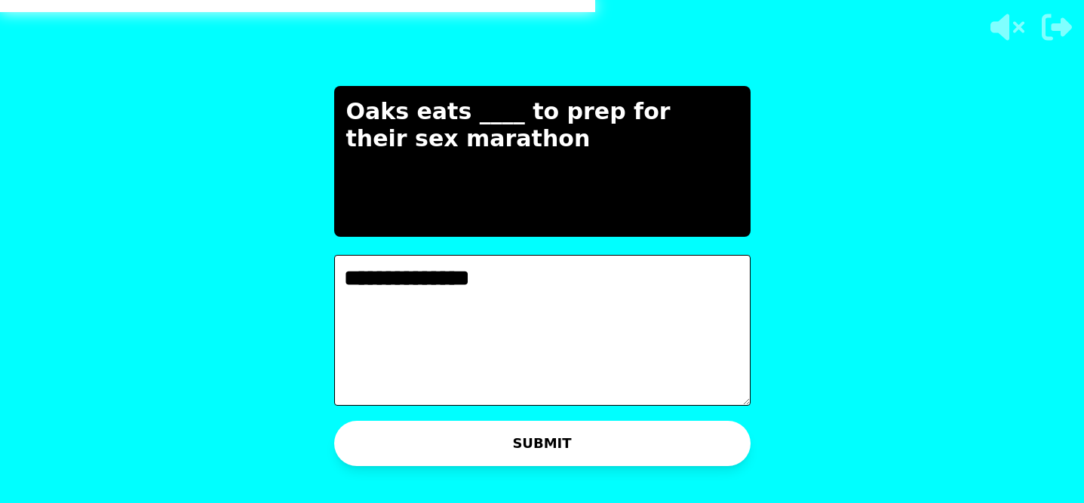
type textarea "**********"
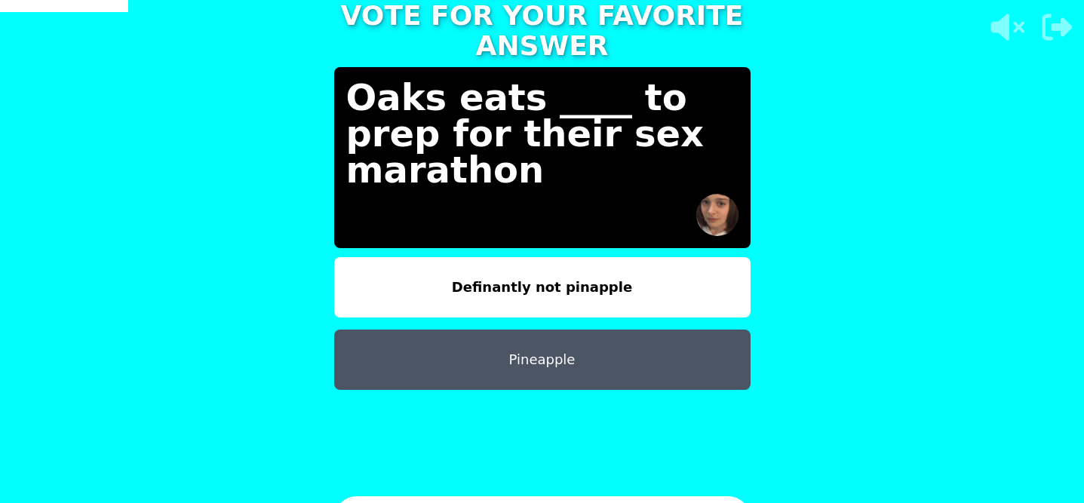
scroll to position [32, 0]
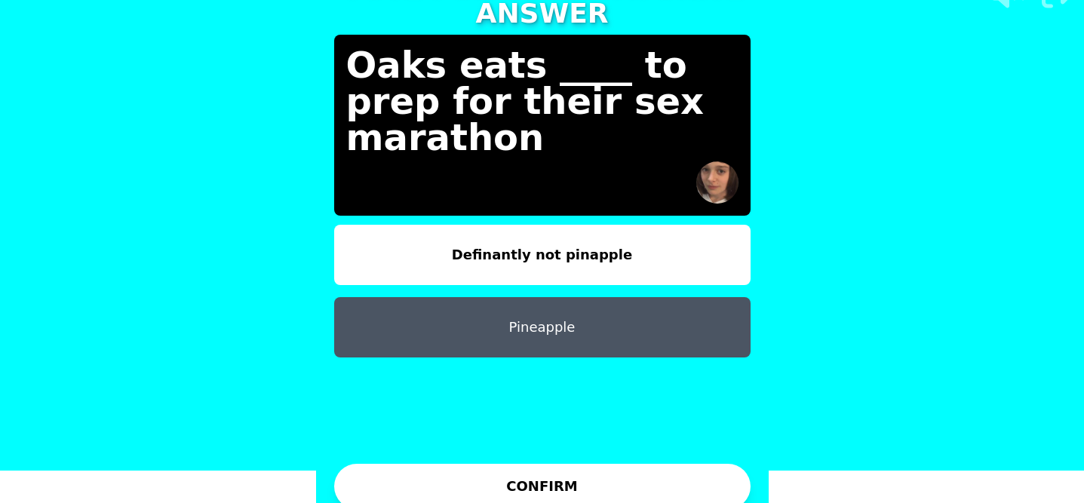
click at [632, 228] on button "Definantly not pinapple" at bounding box center [542, 255] width 416 height 60
click at [553, 310] on button "Pineapple" at bounding box center [542, 327] width 416 height 60
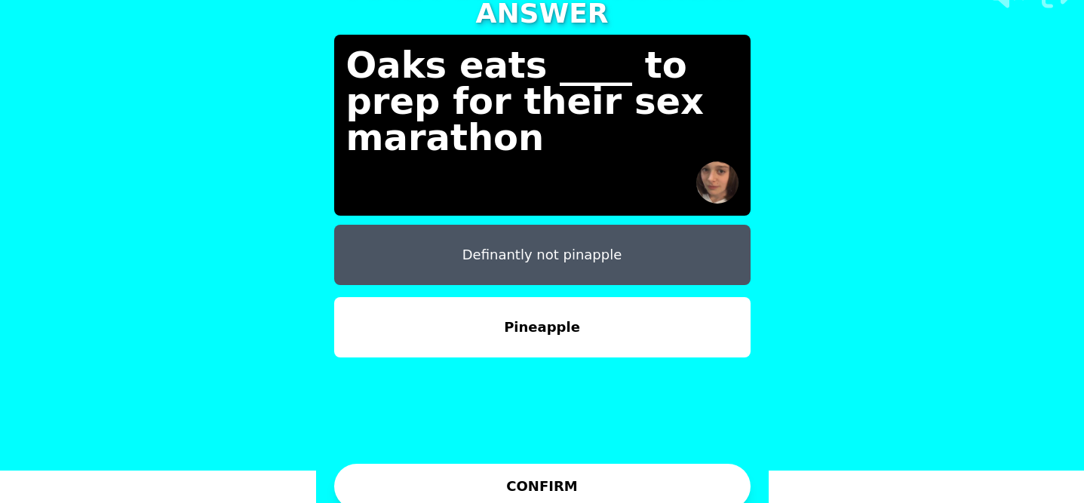
click at [541, 297] on button "Pineapple" at bounding box center [542, 327] width 416 height 60
click at [542, 302] on button "Pineapple" at bounding box center [542, 327] width 416 height 60
click at [539, 485] on button "CONFIRM" at bounding box center [542, 486] width 416 height 45
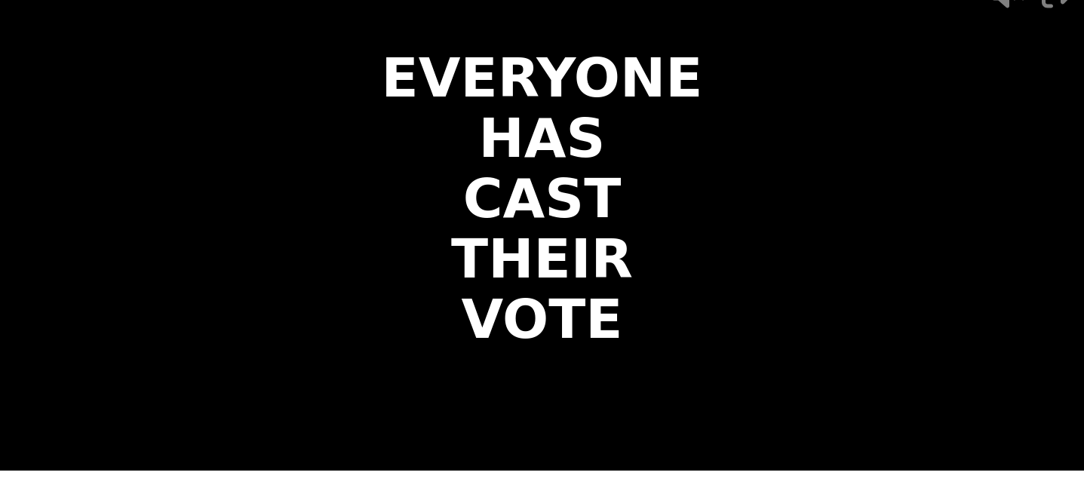
scroll to position [0, 0]
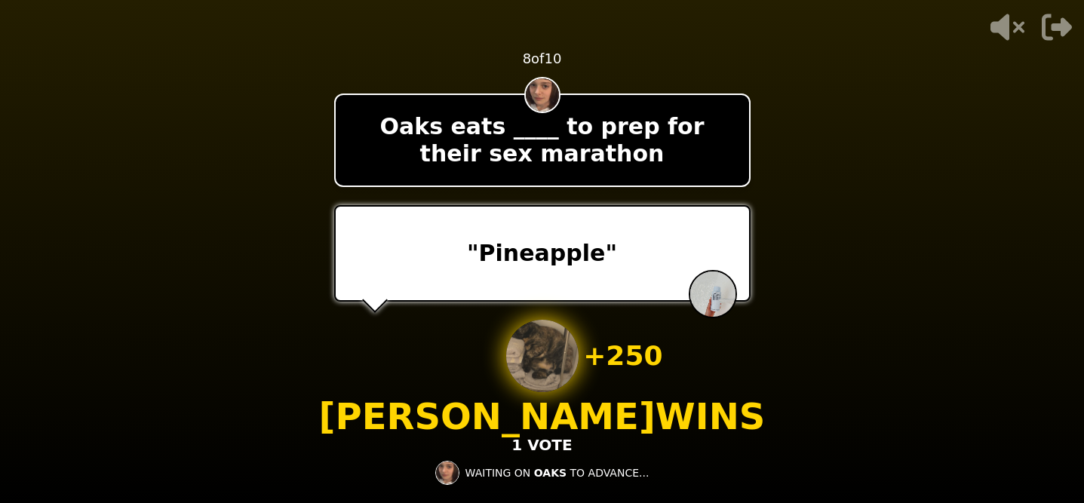
click at [688, 360] on div "- 500 PTS 8 of 10 Oaks eats ____ to prep for their sex marathon "Pineapple" + 2…" at bounding box center [542, 251] width 416 height 503
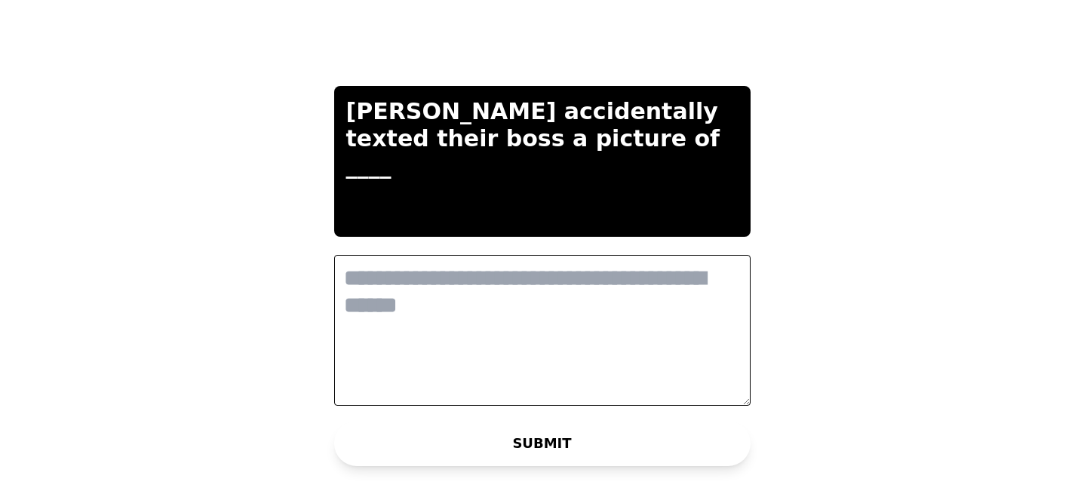
click at [563, 373] on textarea at bounding box center [542, 330] width 416 height 151
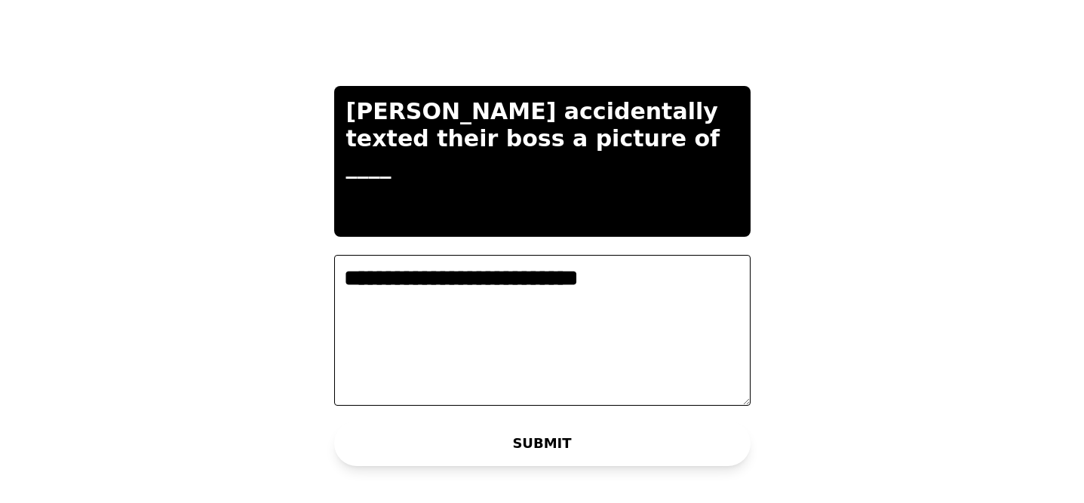
type textarea "**********"
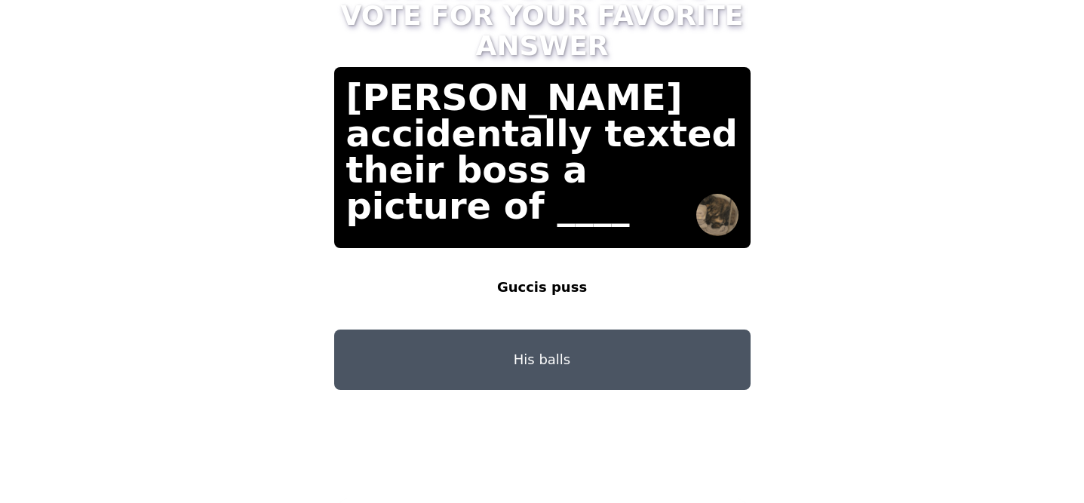
click at [626, 278] on button "Guccis puss" at bounding box center [542, 287] width 416 height 60
click at [599, 269] on button "Guccis puss" at bounding box center [542, 287] width 416 height 60
click at [530, 264] on button "Guccis puss" at bounding box center [542, 287] width 416 height 60
click at [569, 287] on button "Guccis puss" at bounding box center [542, 287] width 416 height 60
click at [534, 278] on button "Guccis puss" at bounding box center [542, 287] width 416 height 60
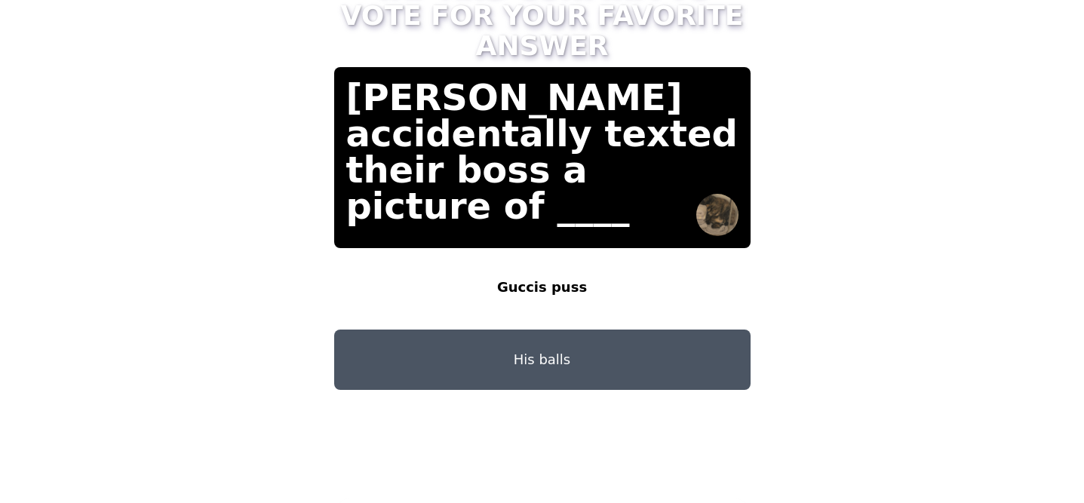
scroll to position [32, 0]
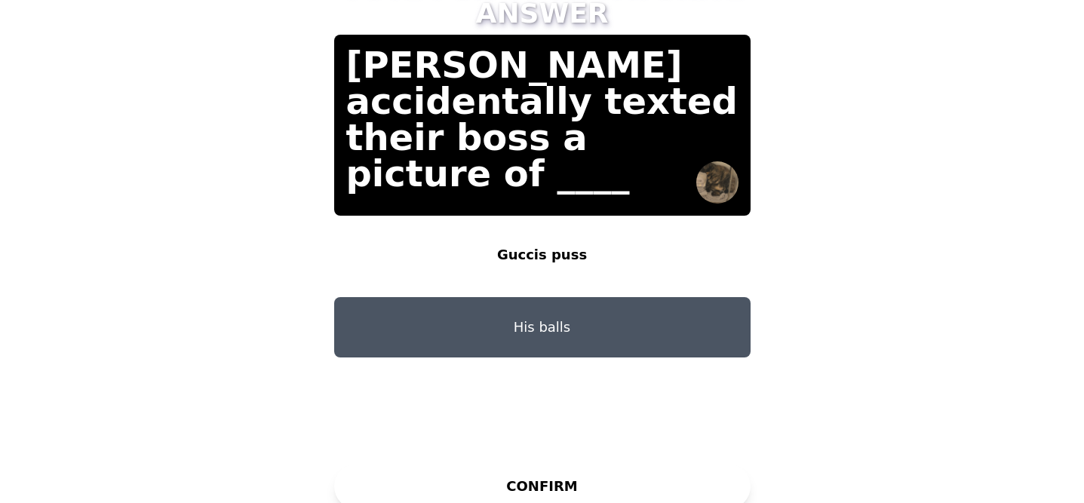
click at [514, 236] on button "Guccis puss" at bounding box center [542, 255] width 416 height 60
click at [523, 321] on button "His balls" at bounding box center [542, 327] width 416 height 60
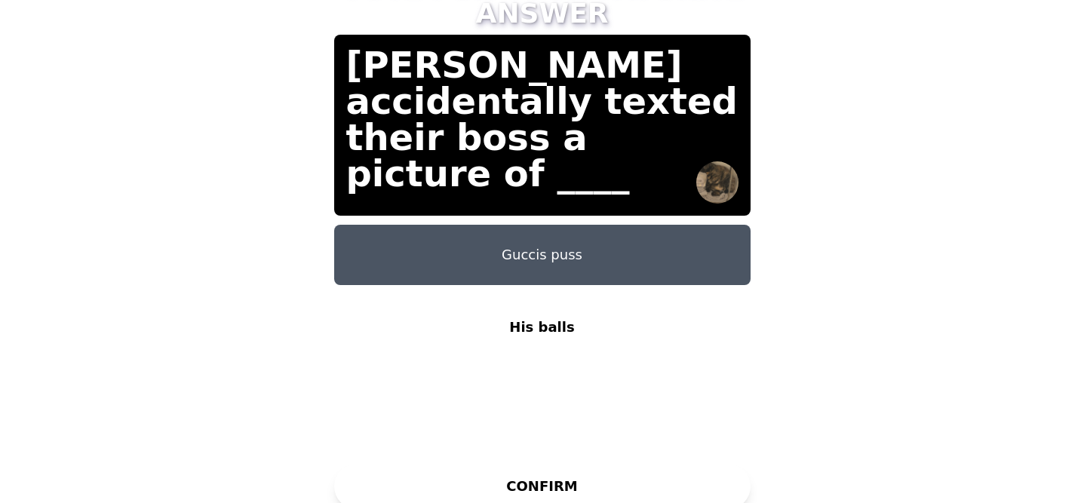
click at [523, 241] on button "Guccis puss" at bounding box center [542, 255] width 416 height 60
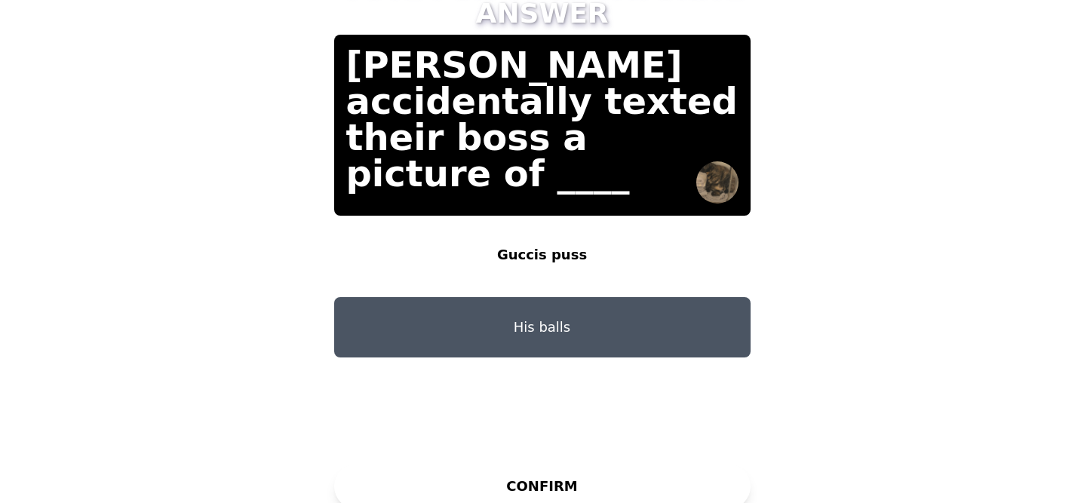
click at [523, 241] on button "Guccis puss" at bounding box center [542, 255] width 416 height 60
click at [560, 229] on button "Guccis puss" at bounding box center [542, 255] width 416 height 60
click at [553, 468] on button "CONFIRM" at bounding box center [542, 486] width 416 height 45
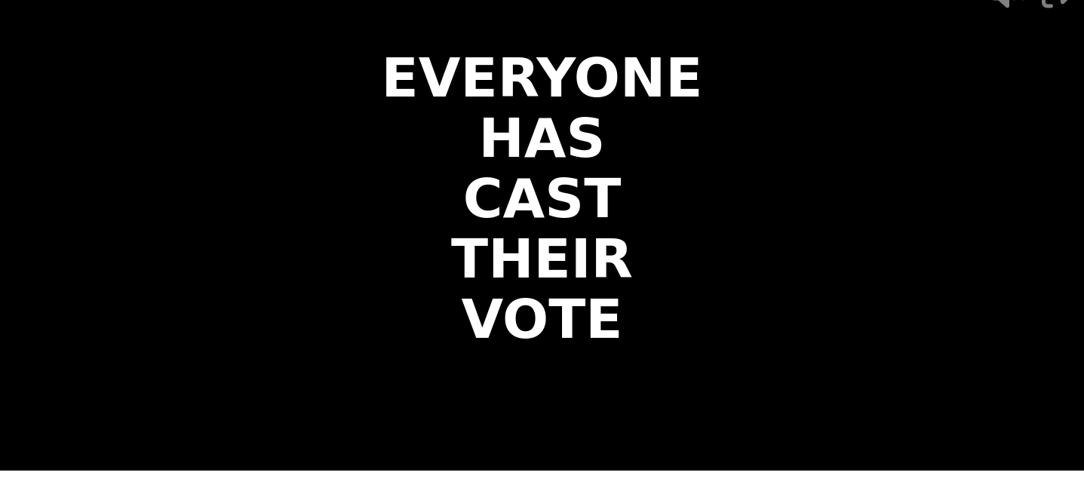
scroll to position [0, 0]
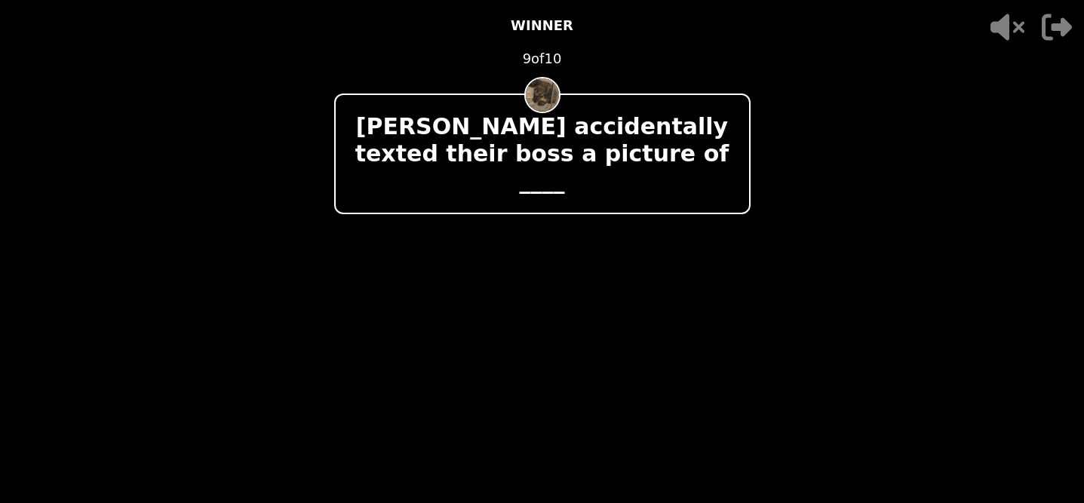
click at [689, 386] on div "- 500 PTS WINNER 9 of 10 [PERSON_NAME] accidentally texted their boss a picture…" at bounding box center [542, 251] width 416 height 503
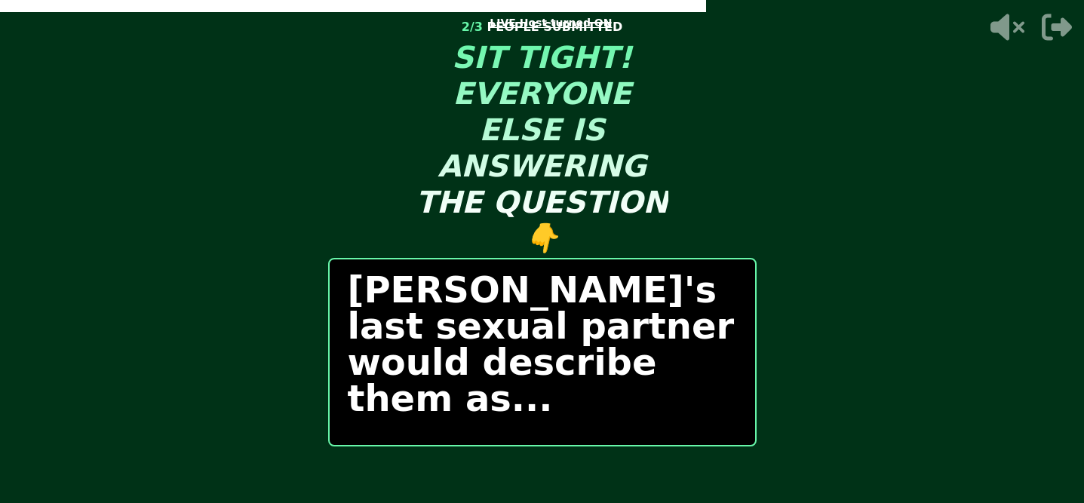
click at [623, 338] on p "[PERSON_NAME]'s last sexual partner would describe them as..." at bounding box center [542, 344] width 389 height 145
drag, startPoint x: 591, startPoint y: 370, endPoint x: 591, endPoint y: 358, distance: 12.8
click at [591, 370] on p "[PERSON_NAME]'s last sexual partner would describe them as..." at bounding box center [542, 344] width 389 height 145
click at [521, 352] on p "[PERSON_NAME]'s last sexual partner would describe them as..." at bounding box center [542, 344] width 389 height 145
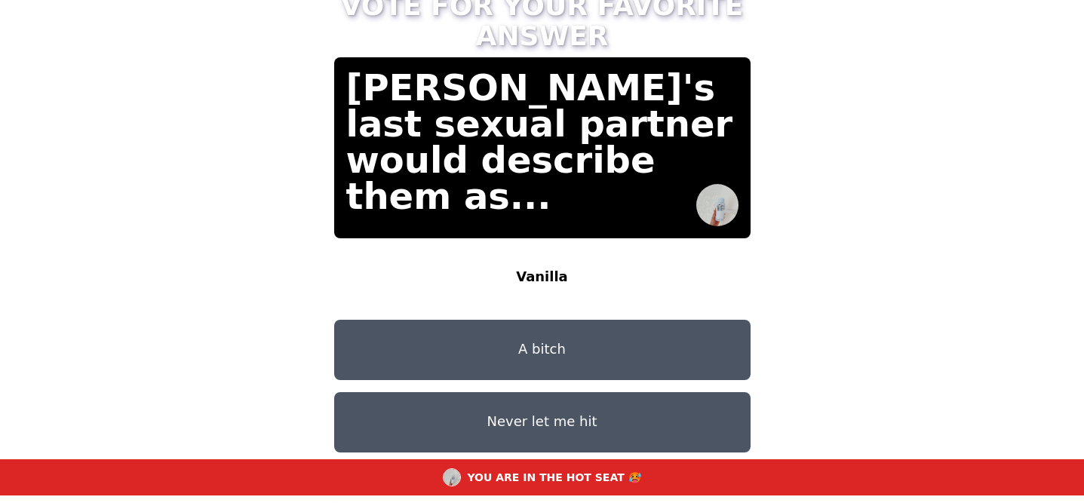
scroll to position [7, 0]
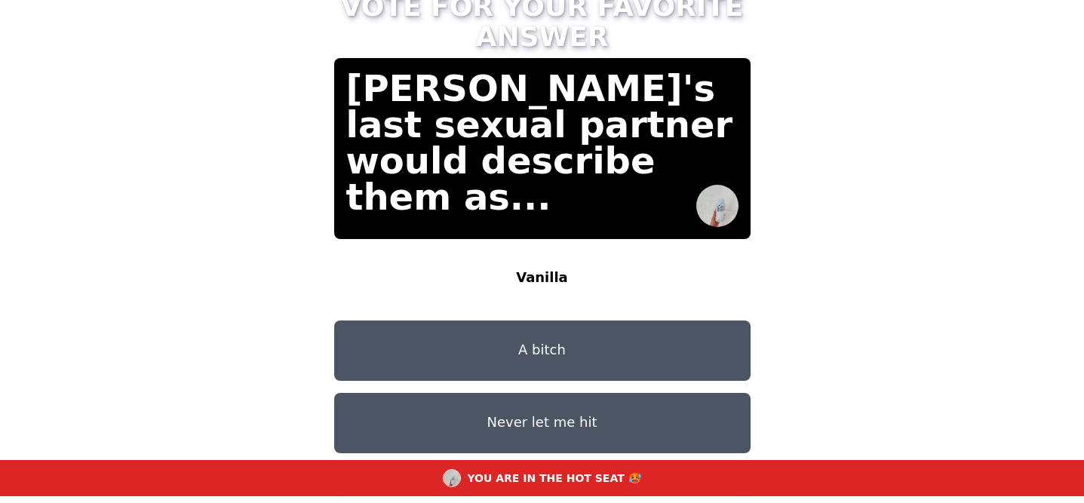
click at [634, 253] on button "Vanilla" at bounding box center [542, 278] width 416 height 60
click at [544, 393] on button "Never let me hit" at bounding box center [542, 423] width 416 height 60
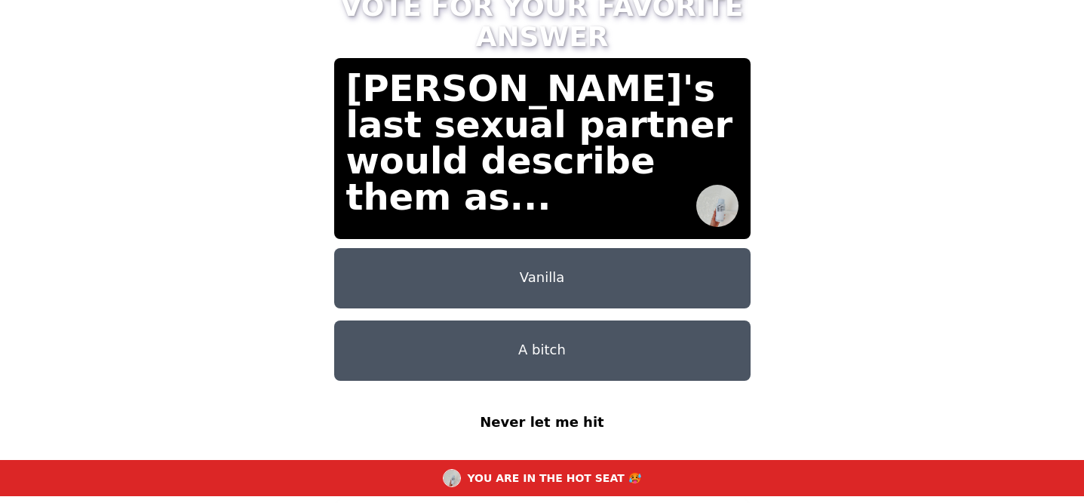
scroll to position [50, 0]
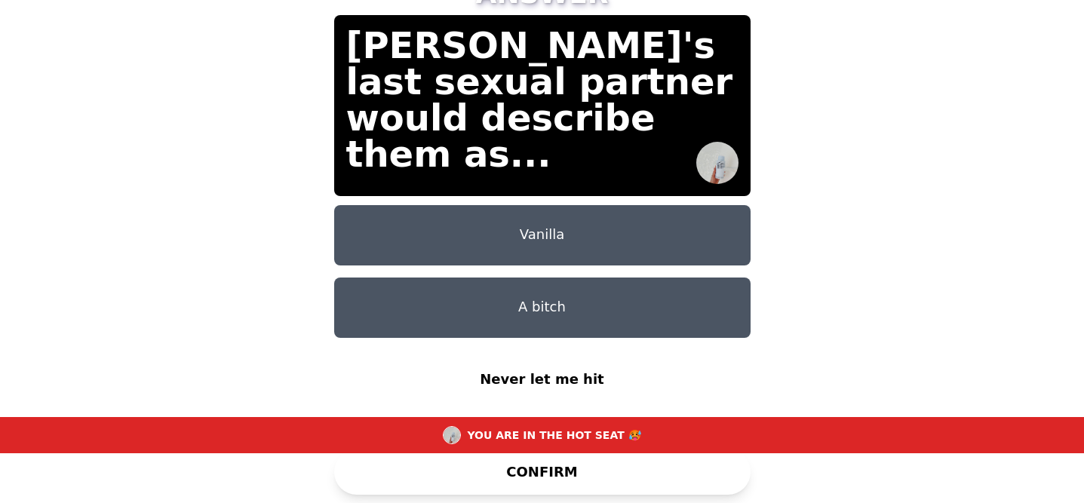
click at [548, 474] on button "CONFIRM" at bounding box center [542, 472] width 416 height 45
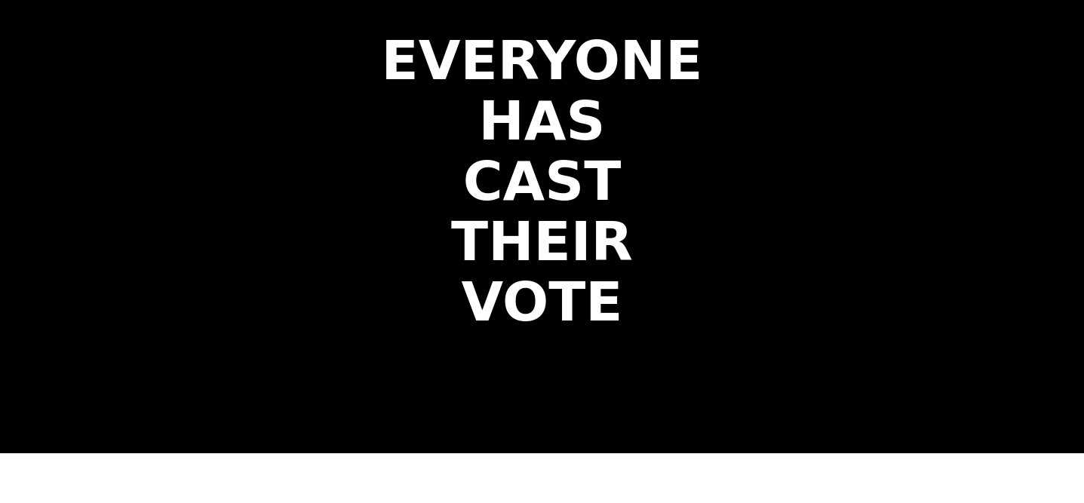
scroll to position [0, 0]
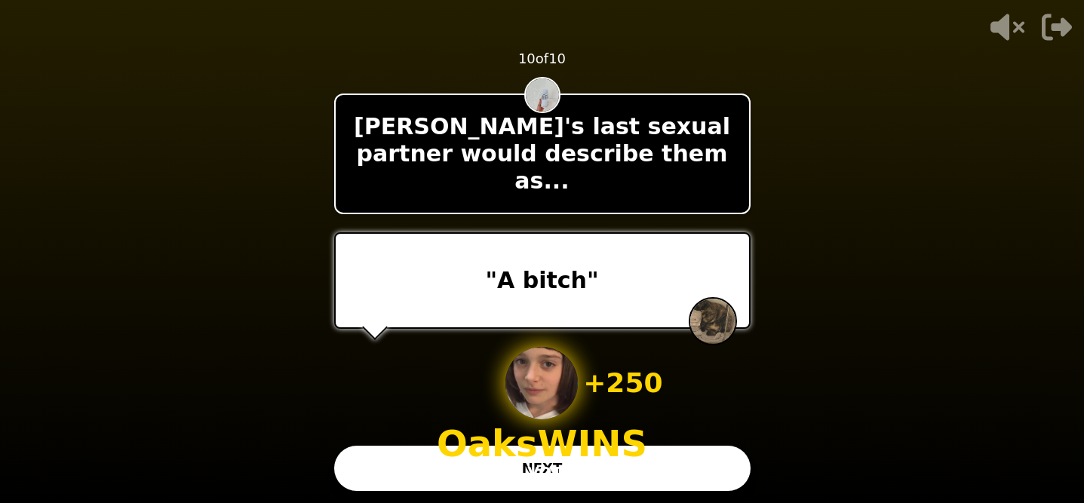
click at [548, 474] on button "NEXT" at bounding box center [542, 468] width 416 height 45
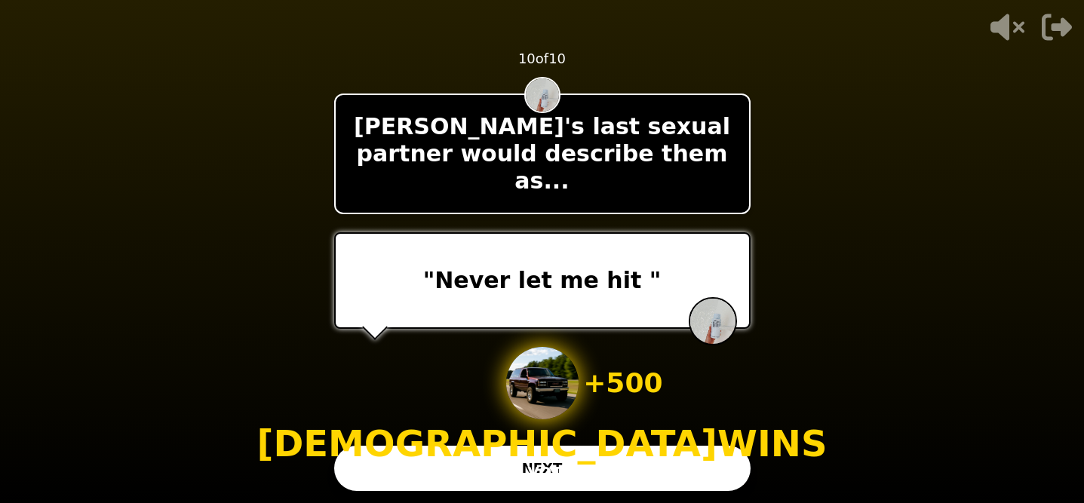
click at [547, 469] on button "NEXT" at bounding box center [542, 468] width 416 height 45
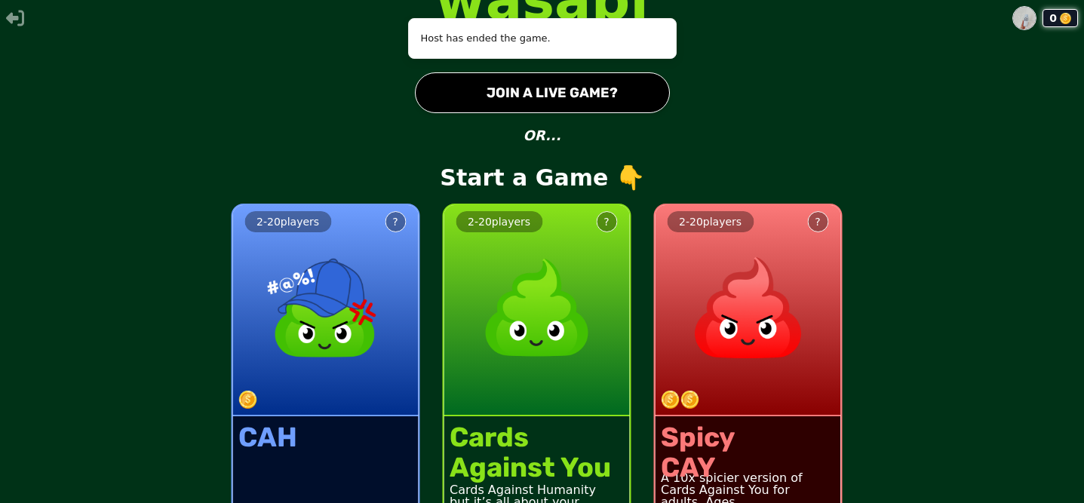
scroll to position [51, 0]
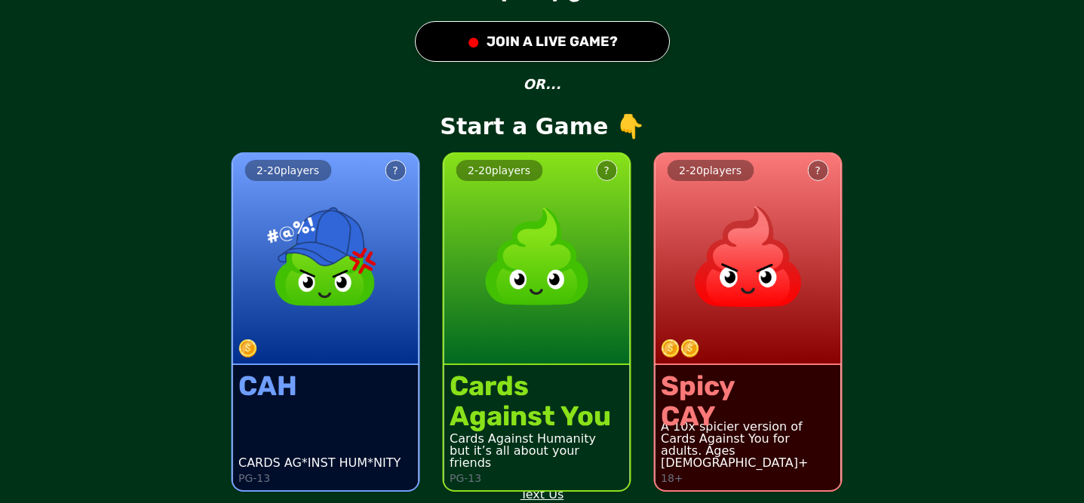
click at [898, 407] on div "2 - 20 players ? CAH CARDS AG*INST HUM*NITY PG-13 2 - 20 players ? Cards Agains…" at bounding box center [542, 313] width 1084 height 382
click at [905, 393] on div "2 - 20 players ? CAH CARDS AG*INST HUM*NITY PG-13 2 - 20 players ? Cards Agains…" at bounding box center [542, 313] width 1084 height 382
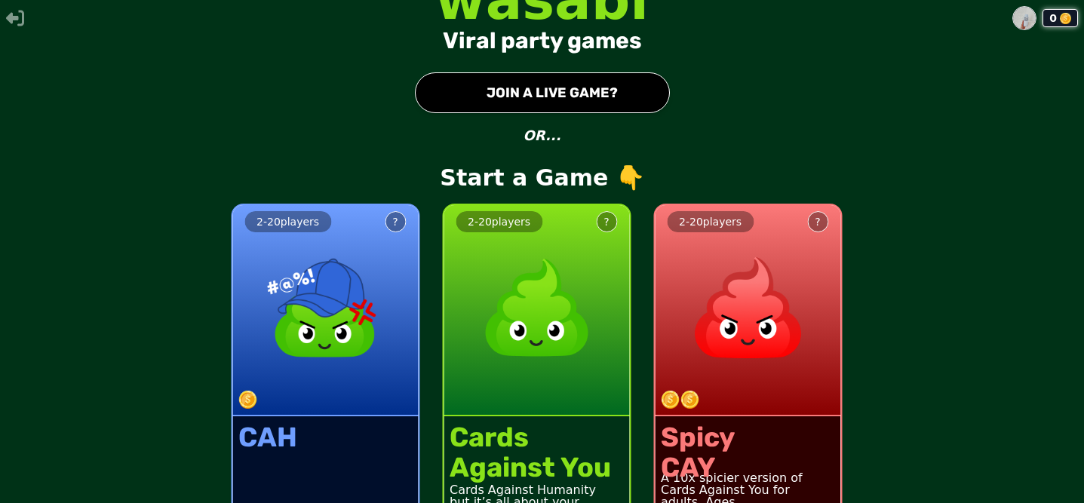
scroll to position [51, 0]
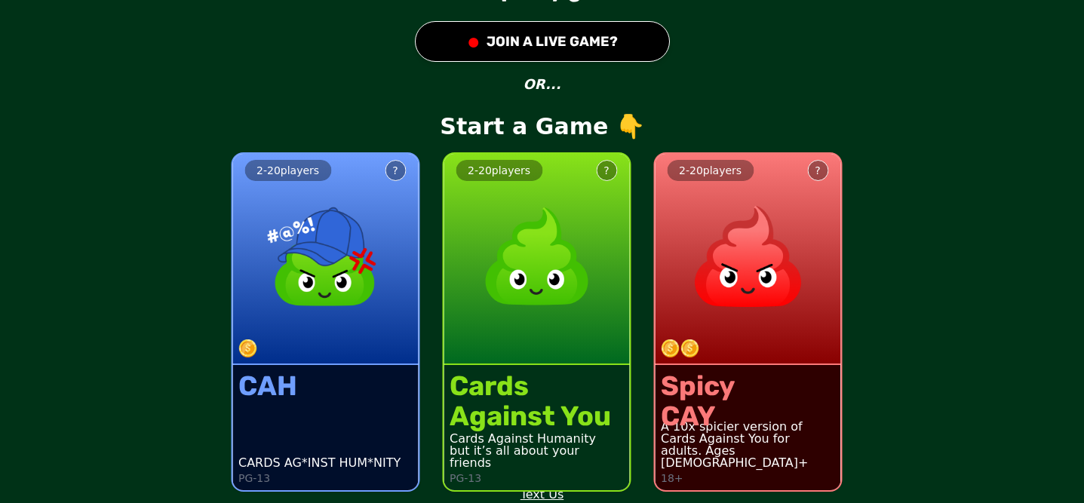
click at [896, 186] on div "2 - 20 players ? CAH CARDS AG*INST HUM*NITY PG-13 2 - 20 players ? Cards Agains…" at bounding box center [542, 313] width 1084 height 382
